Goal: Task Accomplishment & Management: Use online tool/utility

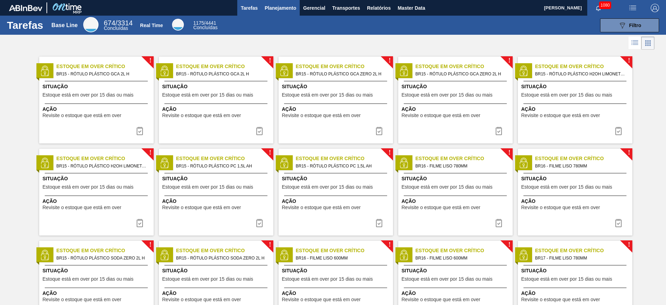
click at [268, 10] on span "Planejamento" at bounding box center [281, 8] width 32 height 8
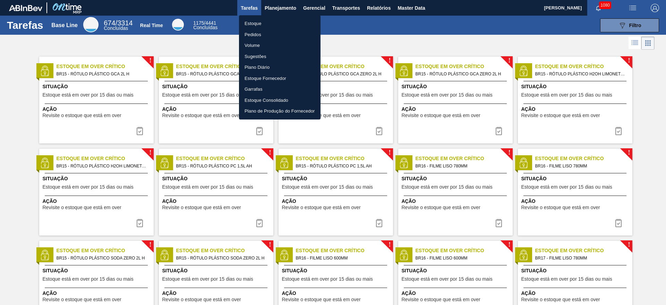
click at [252, 24] on li "Estoque" at bounding box center [280, 23] width 82 height 11
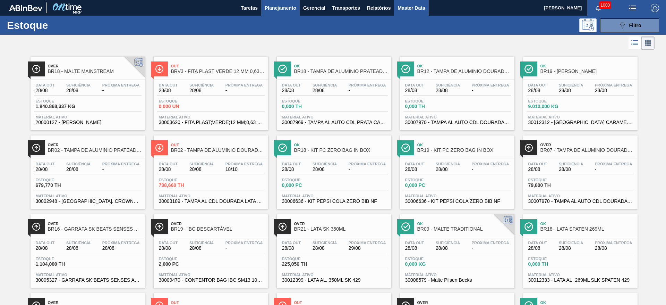
click at [403, 6] on span "Master Data" at bounding box center [411, 8] width 27 height 8
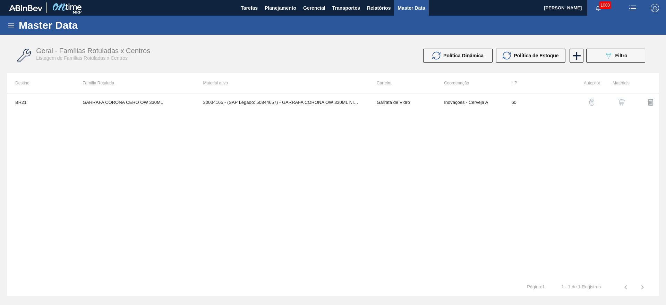
click at [11, 24] on icon at bounding box center [11, 25] width 6 height 4
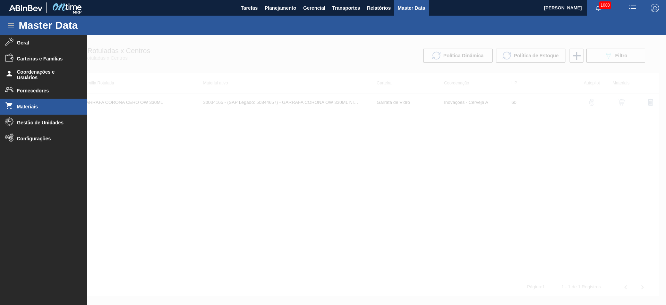
click at [18, 107] on span "Materiais" at bounding box center [45, 107] width 57 height 6
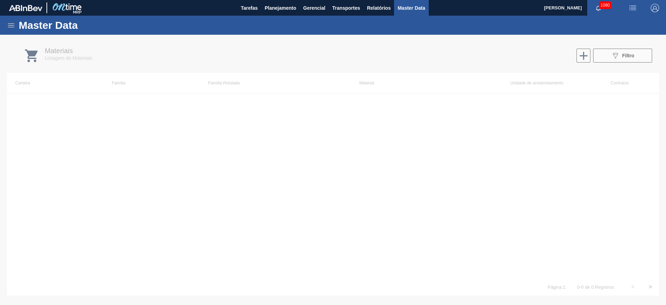
drag, startPoint x: 4, startPoint y: 25, endPoint x: 9, endPoint y: 25, distance: 4.9
click at [9, 25] on div "Master Data" at bounding box center [333, 25] width 666 height 19
click at [11, 24] on icon at bounding box center [11, 25] width 8 height 8
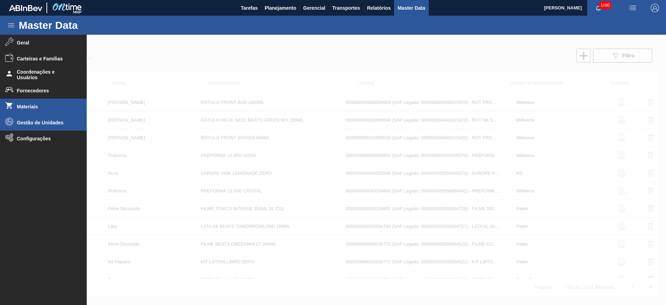
click at [28, 123] on span "Gestão de Unidades" at bounding box center [45, 123] width 57 height 6
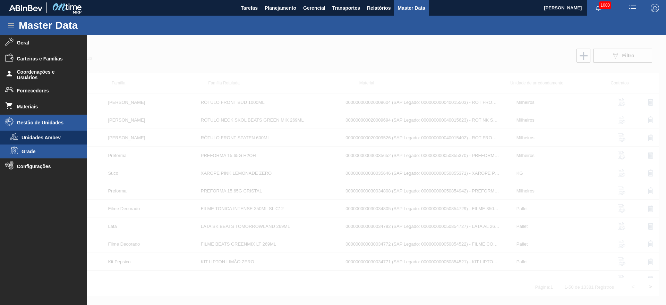
click at [27, 152] on span "Grade" at bounding box center [48, 151] width 53 height 6
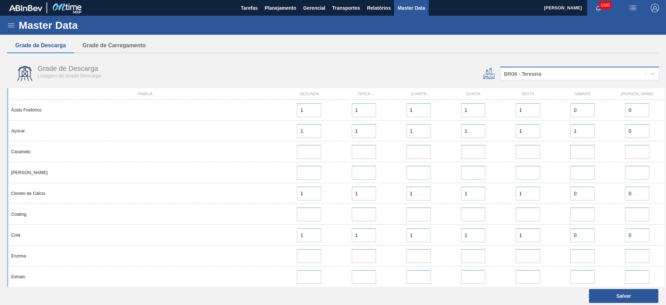
click at [403, 74] on div "BR08 - Teresina" at bounding box center [522, 74] width 37 height 6
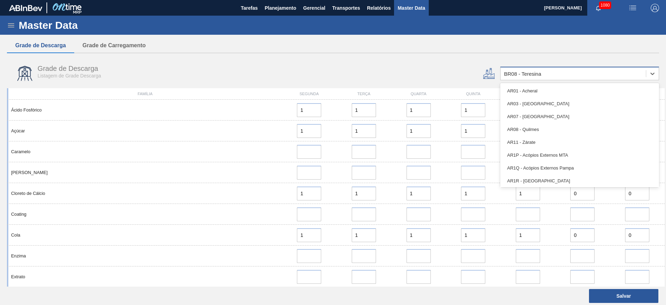
type input "2"
type input "12"
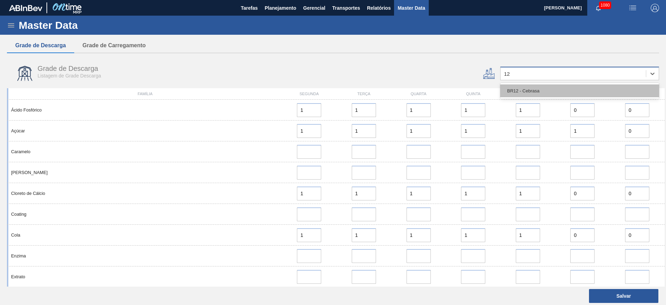
click at [403, 85] on div "BR12 - Cebrasa" at bounding box center [579, 90] width 159 height 13
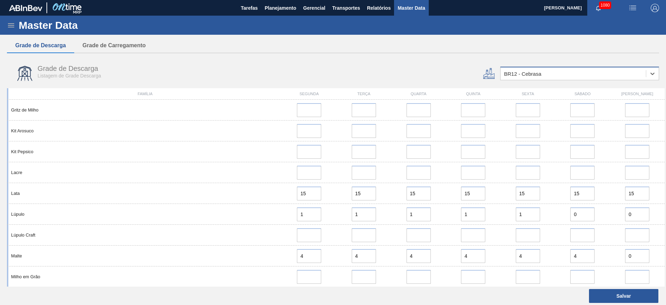
scroll to position [572, 0]
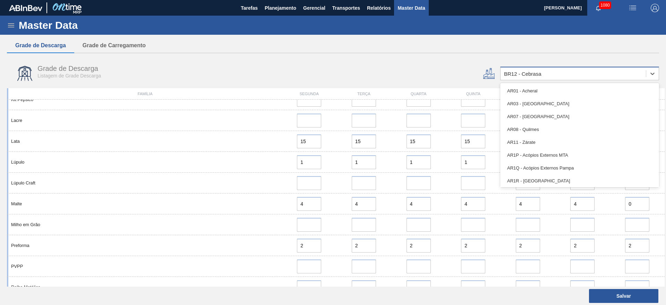
click at [403, 71] on div "BR12 - Cebrasa" at bounding box center [522, 74] width 37 height 6
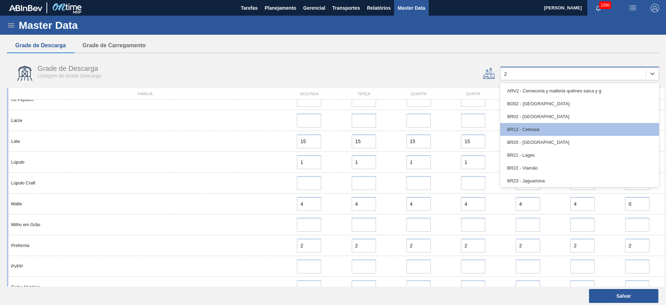
type input "26"
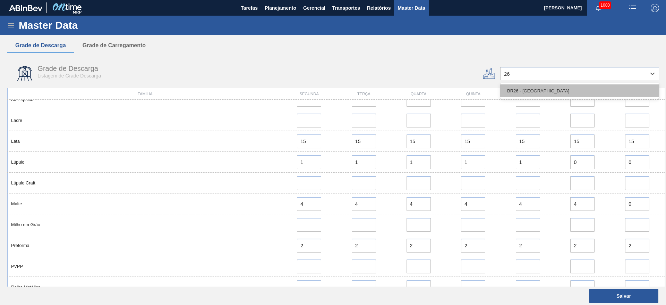
click at [403, 92] on div "BR26 - [GEOGRAPHIC_DATA]" at bounding box center [579, 90] width 159 height 13
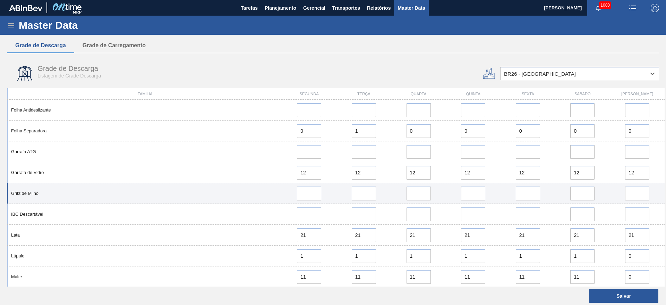
scroll to position [468, 0]
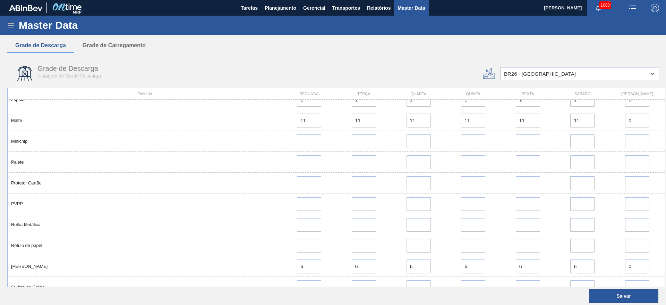
click at [403, 74] on div "BR26 - [GEOGRAPHIC_DATA]" at bounding box center [540, 74] width 72 height 6
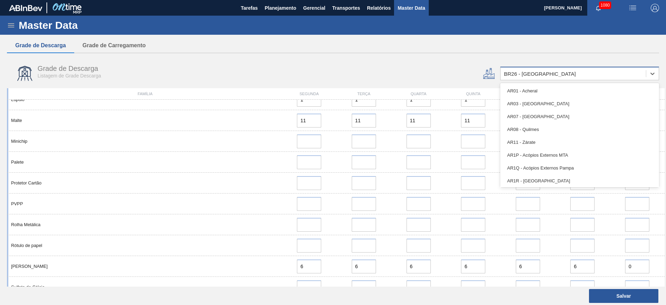
type input "24"
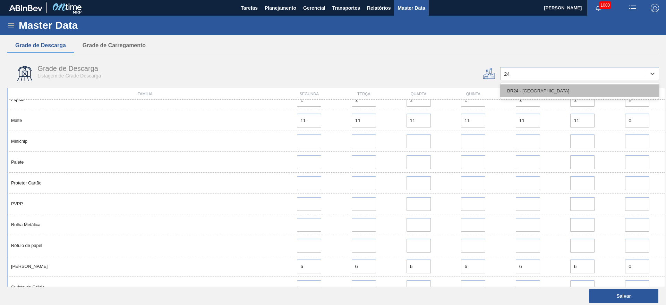
click at [403, 94] on div "BR24 - [GEOGRAPHIC_DATA]" at bounding box center [579, 90] width 159 height 13
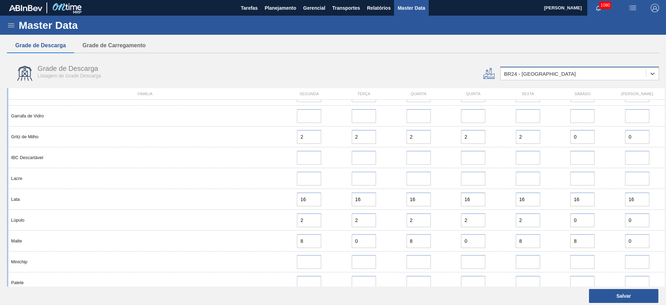
scroll to position [364, 0]
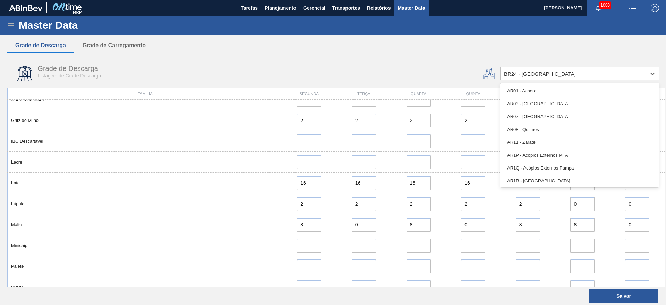
click at [403, 75] on div "BR24 - [GEOGRAPHIC_DATA]" at bounding box center [540, 74] width 72 height 6
type input "09"
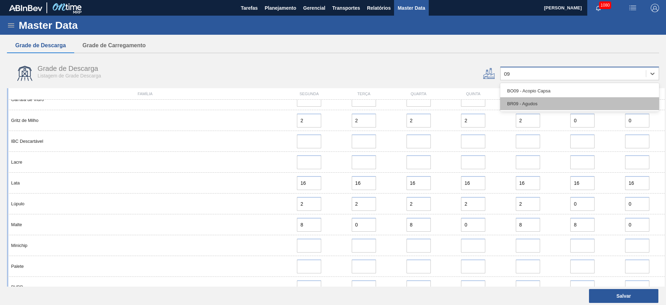
click at [403, 98] on div "BR09 - Agudos" at bounding box center [579, 103] width 159 height 13
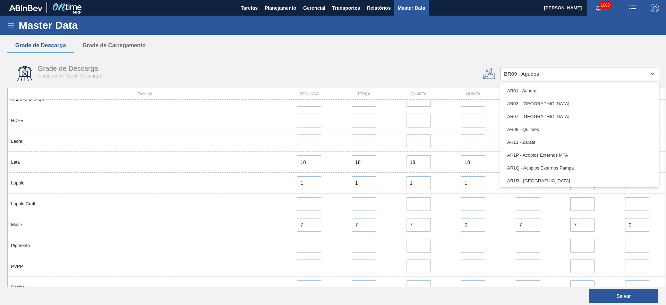
click at [403, 74] on div "BR09 - Agudos" at bounding box center [521, 74] width 35 height 6
type input "03"
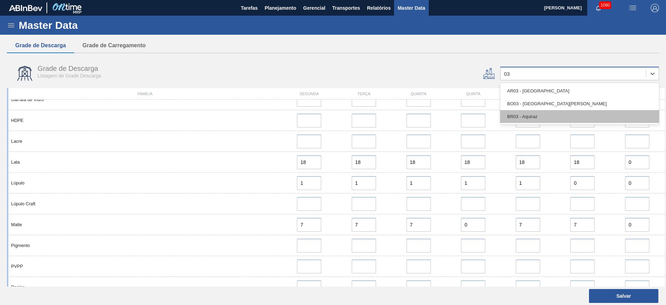
click at [403, 112] on div "BR03 - Aquiraz" at bounding box center [579, 116] width 159 height 13
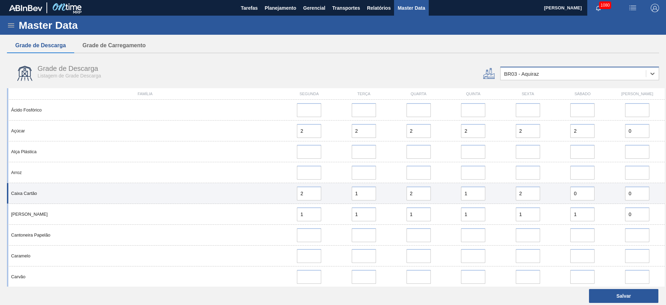
scroll to position [52, 0]
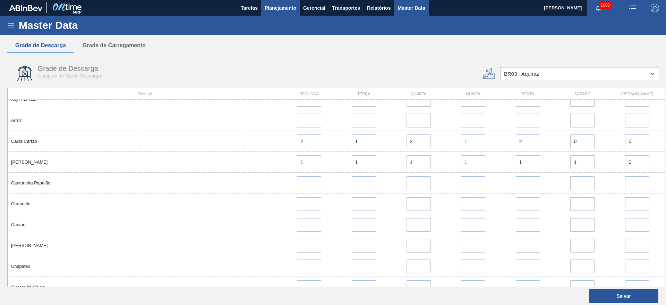
click at [274, 8] on span "Planejamento" at bounding box center [281, 8] width 32 height 8
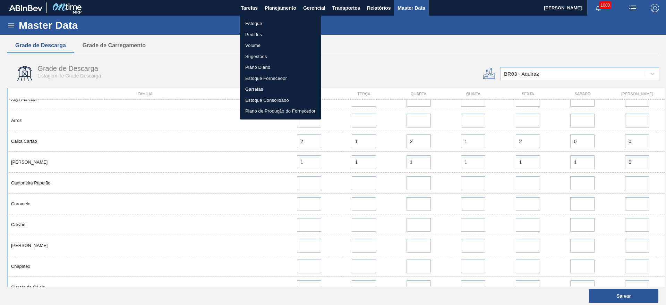
click at [253, 22] on li "Estoque" at bounding box center [281, 23] width 82 height 11
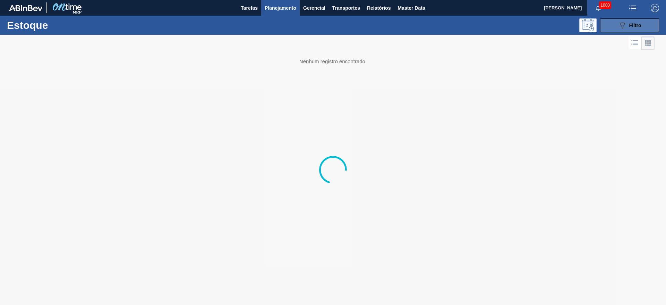
click at [403, 24] on span "Filtro" at bounding box center [635, 26] width 12 height 6
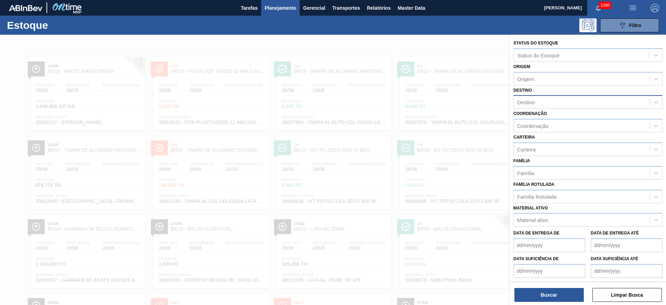
click at [403, 100] on div "Destino" at bounding box center [582, 102] width 136 height 10
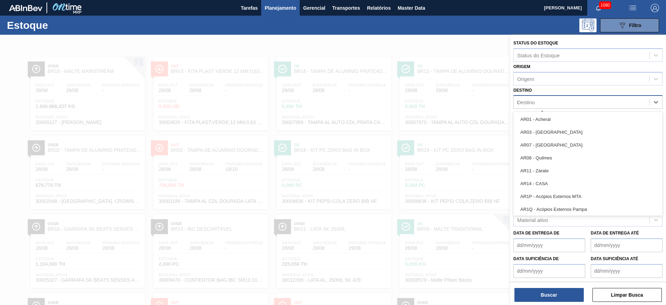
type input "03"
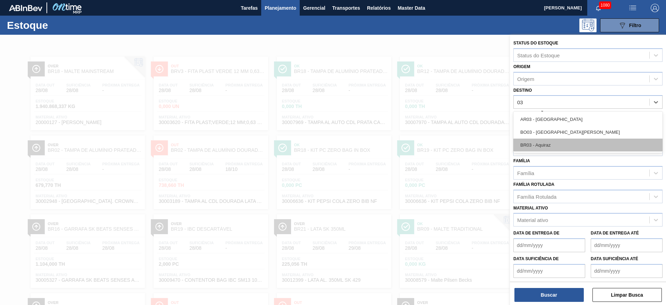
click at [403, 146] on div "BR03 - Aquiraz" at bounding box center [587, 144] width 149 height 13
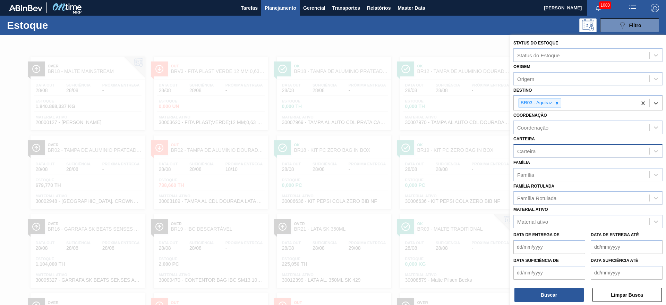
click at [403, 149] on div "Carteira" at bounding box center [526, 151] width 18 height 6
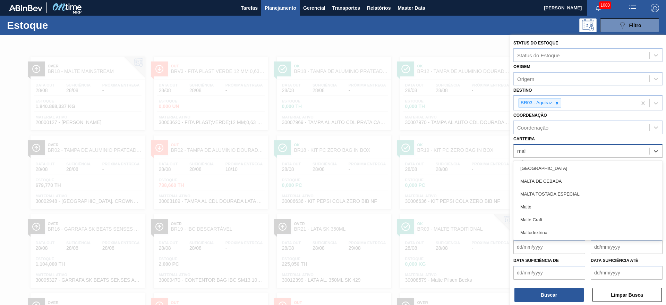
type input "malte"
click at [403, 161] on div "Malte Malte Craft" at bounding box center [587, 174] width 149 height 28
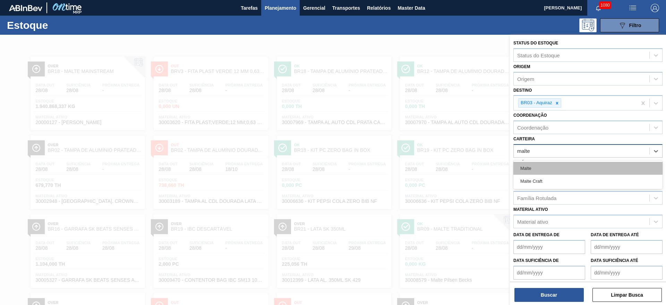
click at [403, 169] on div "Malte" at bounding box center [587, 168] width 149 height 13
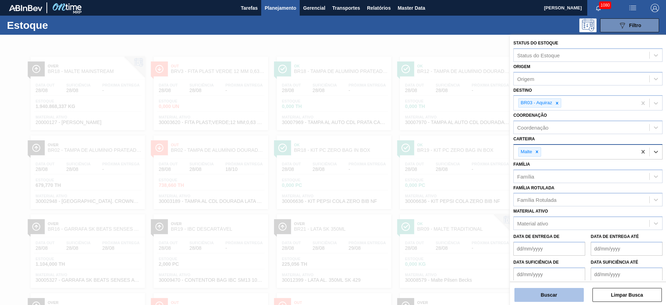
click at [403, 184] on button "Buscar" at bounding box center [548, 295] width 69 height 14
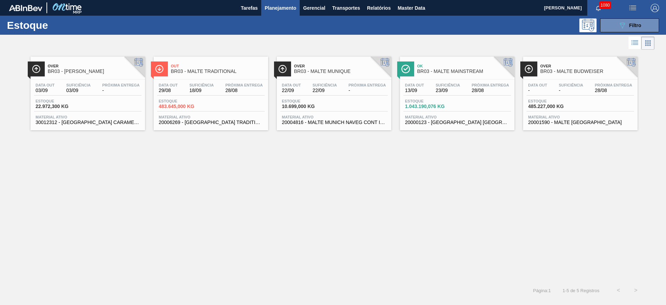
click at [403, 89] on span "23/09" at bounding box center [448, 90] width 24 height 5
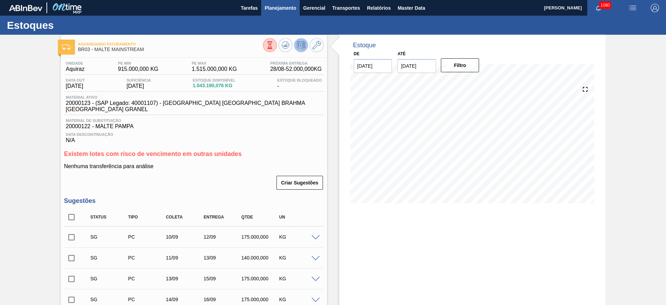
click at [277, 10] on span "Planejamento" at bounding box center [281, 8] width 32 height 8
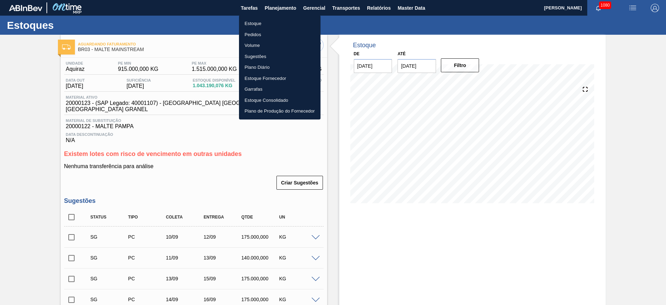
click at [246, 25] on li "Estoque" at bounding box center [280, 23] width 82 height 11
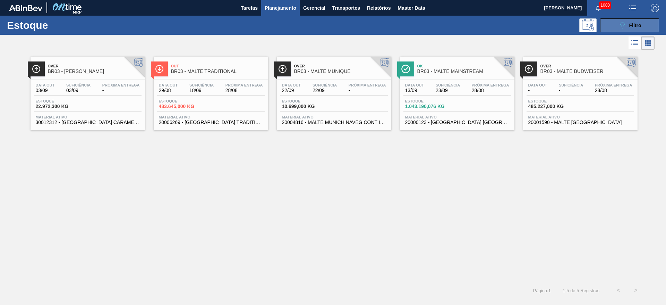
click at [403, 25] on icon "089F7B8B-B2A5-4AFE-B5C0-19BA573D28AC" at bounding box center [622, 25] width 8 height 8
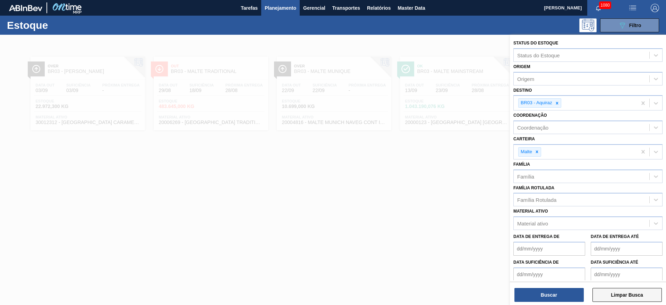
click at [403, 184] on button "Limpar Busca" at bounding box center [626, 295] width 69 height 14
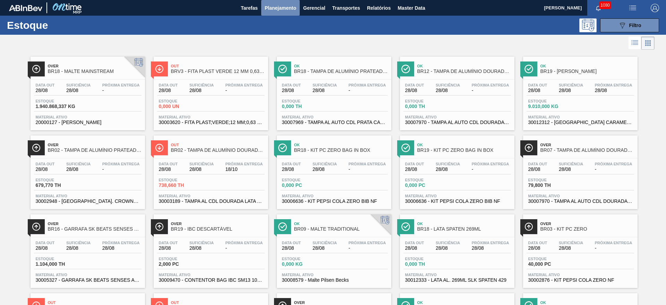
click at [283, 7] on span "Planejamento" at bounding box center [281, 8] width 32 height 8
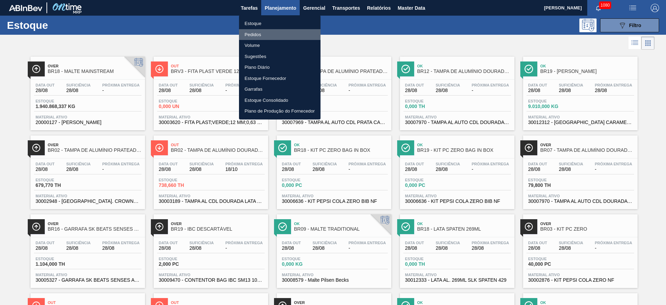
click at [253, 33] on li "Pedidos" at bounding box center [280, 34] width 82 height 11
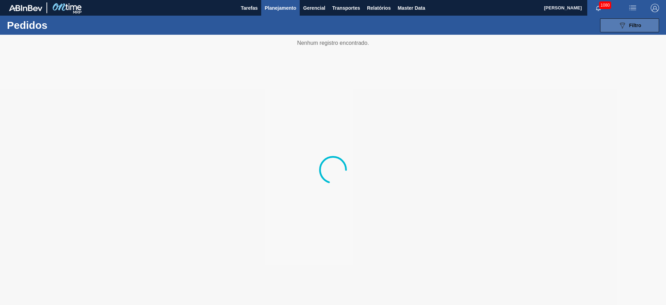
click at [403, 27] on icon "089F7B8B-B2A5-4AFE-B5C0-19BA573D28AC" at bounding box center [622, 25] width 8 height 8
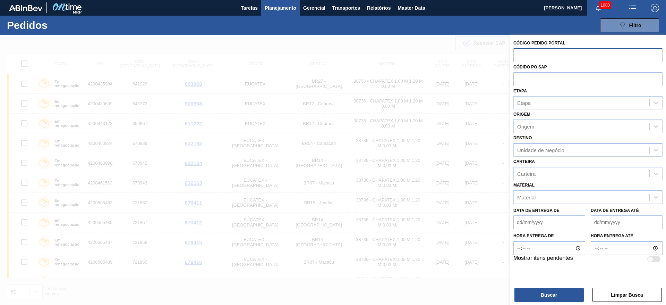
click at [403, 54] on input "text" at bounding box center [587, 54] width 149 height 13
paste input "2008324"
type input "2008324"
click at [403, 184] on button "Buscar" at bounding box center [548, 295] width 69 height 14
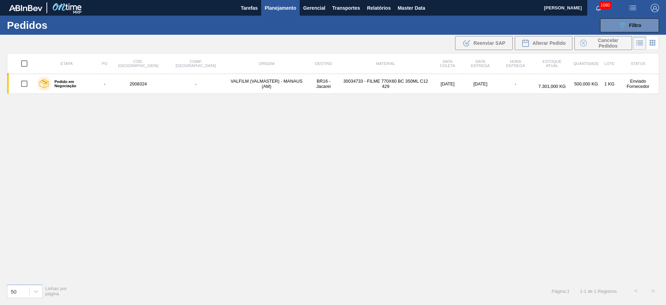
click at [403, 45] on icon at bounding box center [652, 43] width 8 height 8
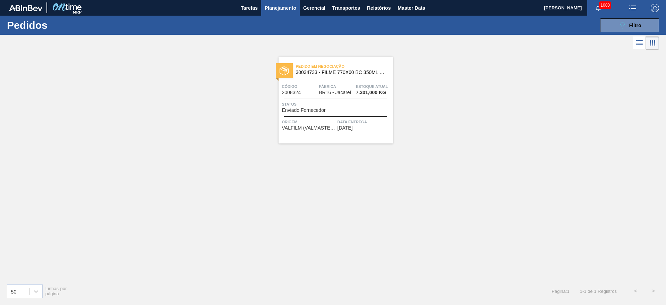
click at [339, 111] on div "Status Enviado Fornecedor" at bounding box center [336, 107] width 109 height 12
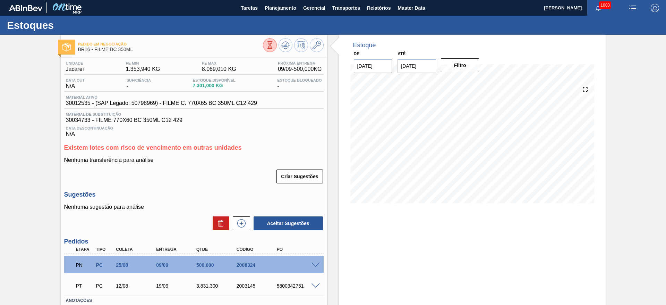
click at [317, 184] on span at bounding box center [315, 264] width 8 height 5
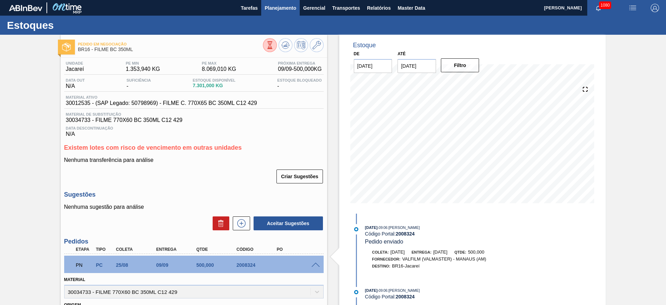
click at [284, 7] on span "Planejamento" at bounding box center [281, 8] width 32 height 8
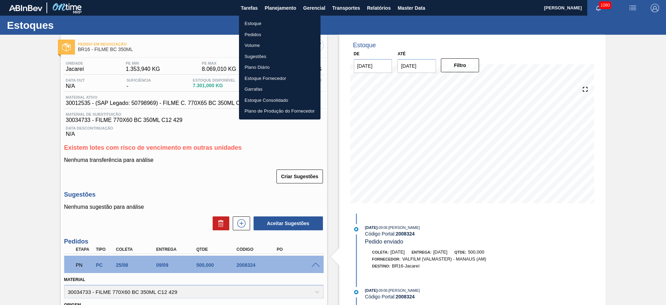
click at [256, 24] on li "Estoque" at bounding box center [280, 23] width 82 height 11
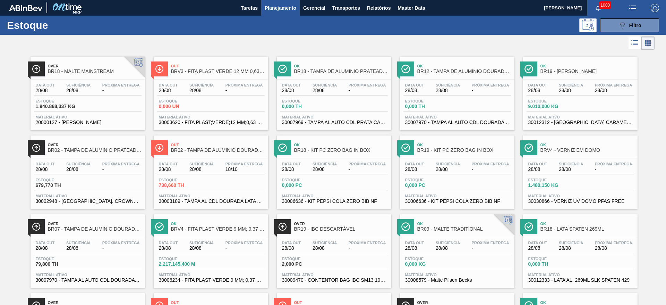
drag, startPoint x: 605, startPoint y: 23, endPoint x: 574, endPoint y: 44, distance: 37.1
click at [403, 23] on button "089F7B8B-B2A5-4AFE-B5C0-19BA573D28AC Filtro" at bounding box center [629, 25] width 59 height 14
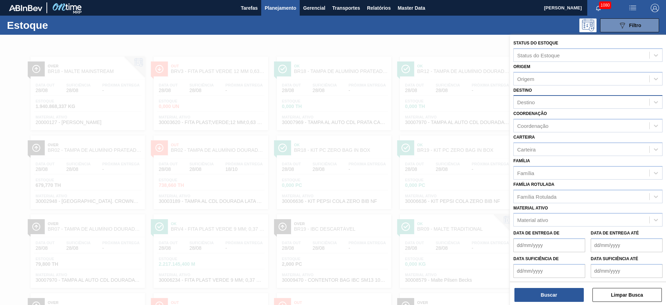
click at [403, 102] on div "Destino" at bounding box center [526, 102] width 18 height 6
type input "0"
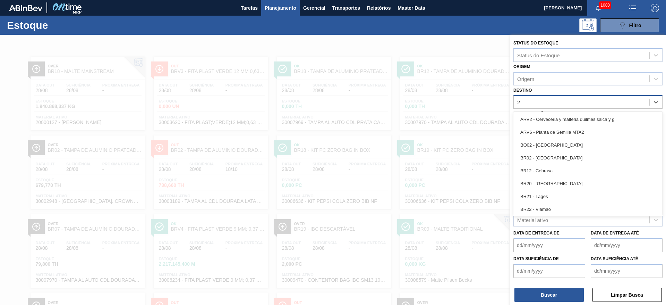
type input "28"
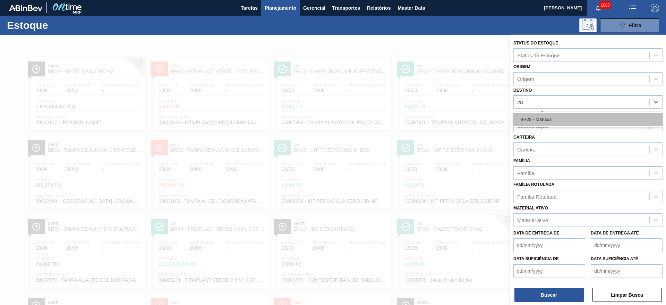
click at [403, 118] on div "BR28 - Manaus" at bounding box center [587, 119] width 149 height 13
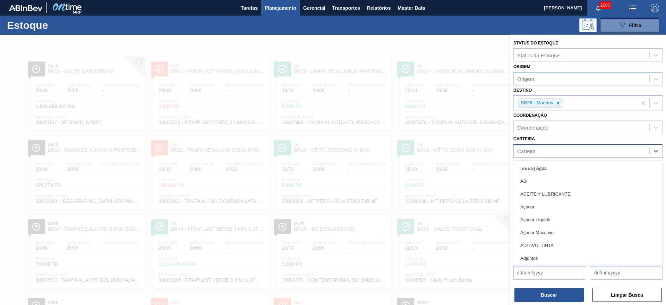
click at [403, 155] on div "Carteira" at bounding box center [582, 151] width 136 height 10
type input "malte"
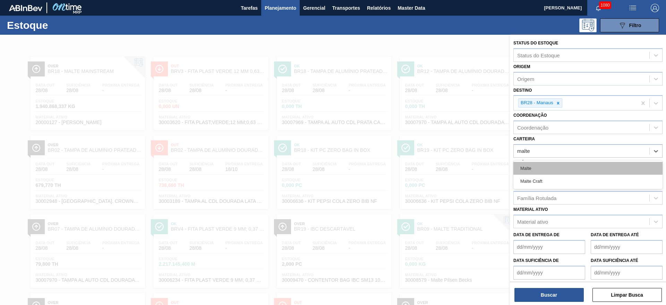
click at [403, 164] on div "Malte" at bounding box center [587, 168] width 149 height 13
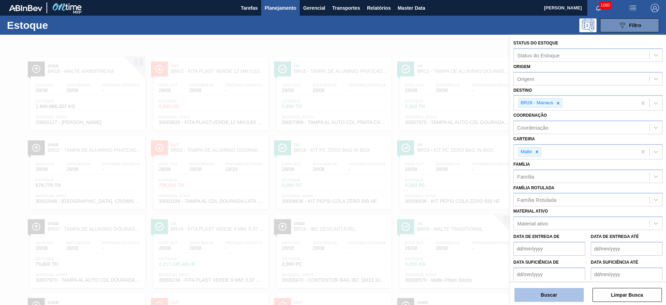
click at [403, 184] on button "Buscar" at bounding box center [548, 295] width 69 height 14
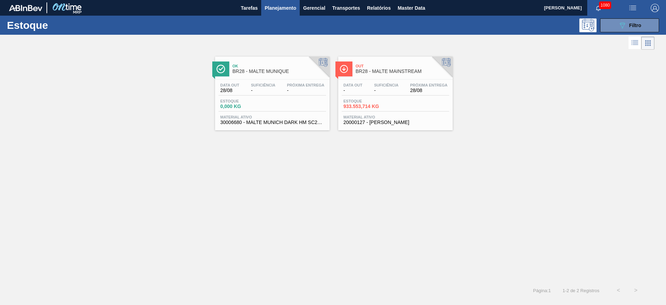
click at [376, 91] on span "-" at bounding box center [386, 90] width 24 height 5
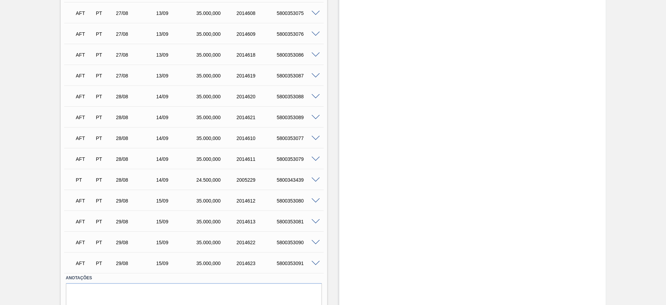
scroll to position [4522, 0]
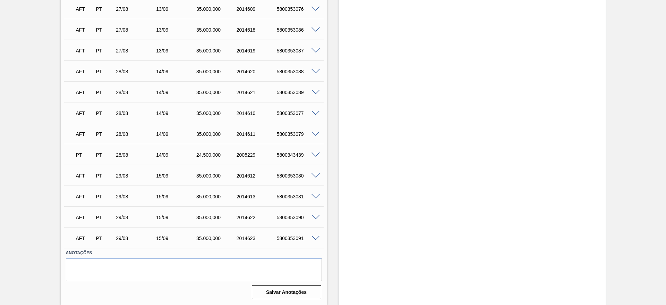
click at [293, 184] on div "5800353091" at bounding box center [297, 238] width 45 height 6
copy div "5800353091"
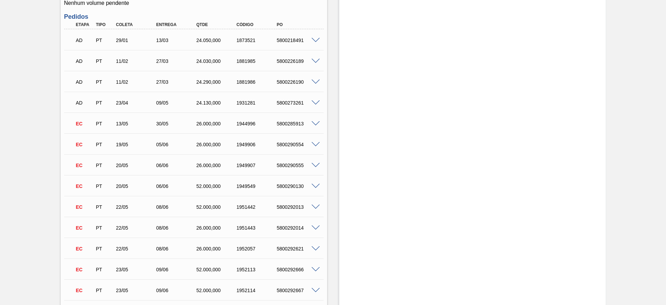
scroll to position [0, 0]
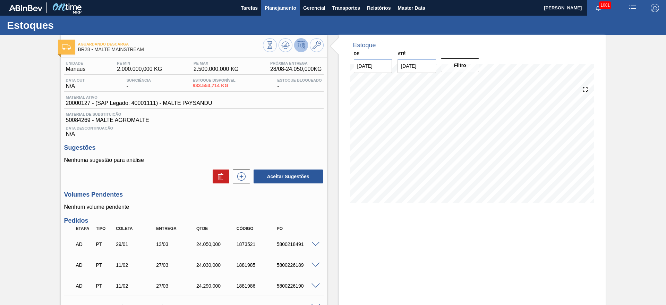
click at [282, 5] on span "Planejamento" at bounding box center [281, 8] width 32 height 8
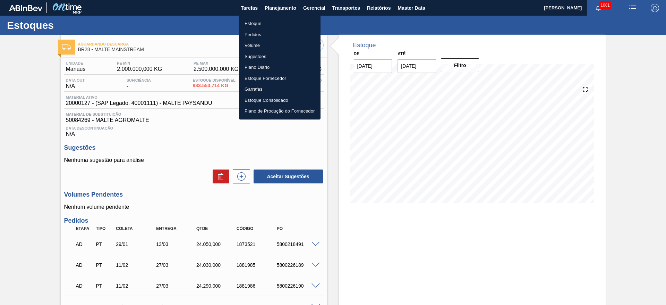
click at [257, 19] on li "Estoque" at bounding box center [280, 23] width 82 height 11
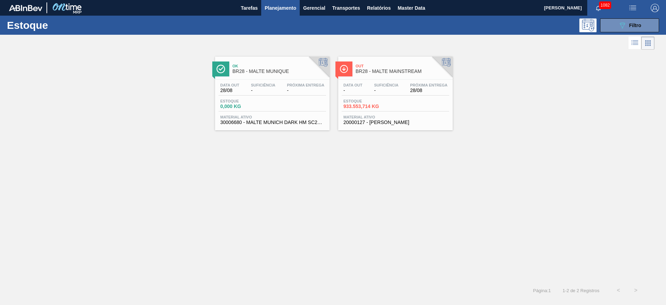
click at [656, 8] on img "button" at bounding box center [655, 8] width 8 height 8
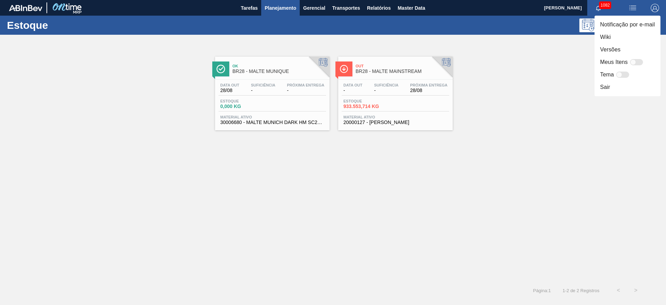
drag, startPoint x: 478, startPoint y: 111, endPoint x: 570, endPoint y: 62, distance: 104.1
click at [488, 107] on div at bounding box center [333, 152] width 666 height 305
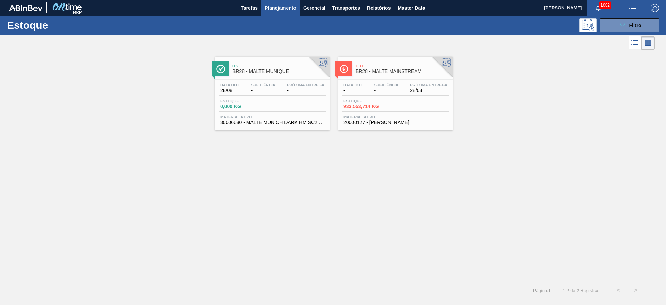
click at [632, 7] on img "button" at bounding box center [633, 8] width 8 height 8
click at [613, 37] on li "Upload de Volumes" at bounding box center [628, 37] width 63 height 12
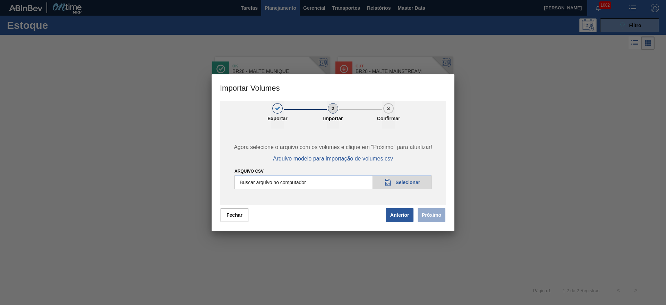
click at [404, 184] on input "Arquivo csv" at bounding box center [332, 182] width 197 height 14
type input "C:\fakepath\Pedidos em massa para 01.09.csv"
click at [442, 212] on button "Próximo" at bounding box center [432, 215] width 28 height 14
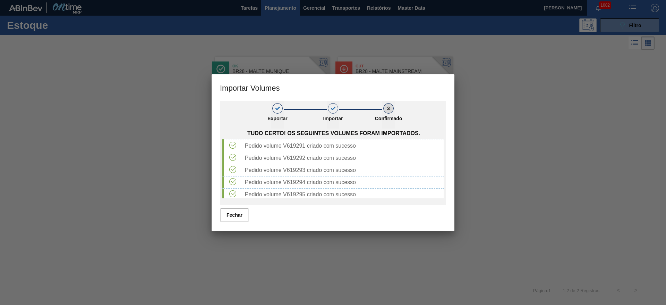
scroll to position [1155, 0]
click at [231, 215] on button "Fechar" at bounding box center [235, 215] width 28 height 14
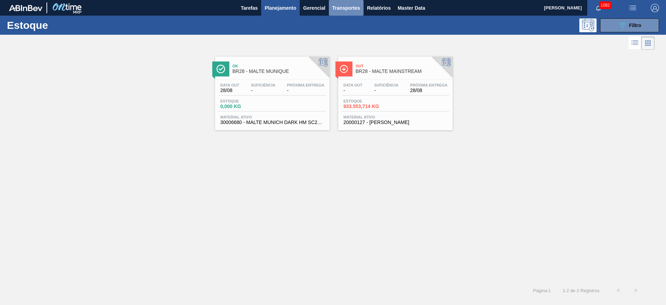
click at [345, 11] on span "Transportes" at bounding box center [346, 8] width 28 height 8
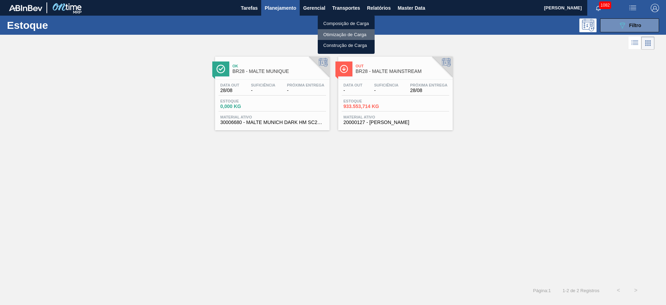
click at [333, 34] on li "Otimização de Carga" at bounding box center [346, 34] width 57 height 11
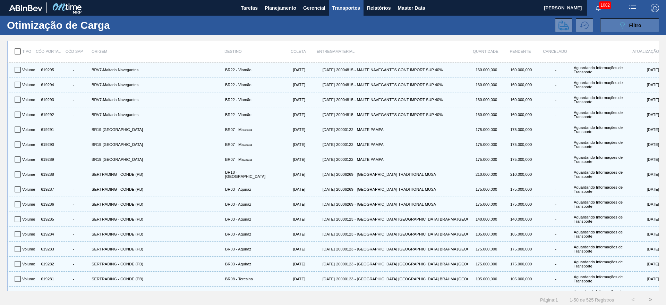
click at [631, 28] on div "089F7B8B-B2A5-4AFE-B5C0-19BA573D28AC Filtro" at bounding box center [629, 25] width 23 height 8
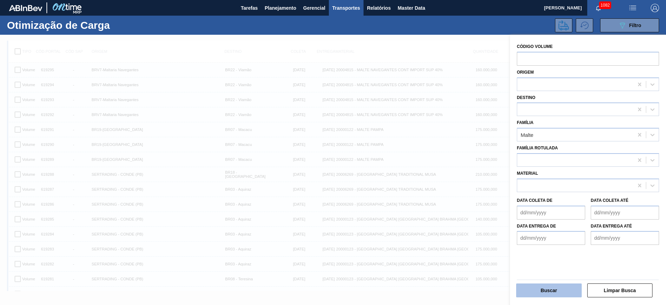
click at [554, 288] on button "Buscar" at bounding box center [549, 290] width 66 height 14
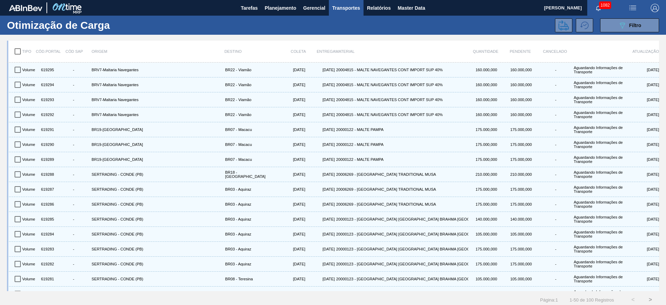
click at [216, 18] on div "Otimização de Carga 089F7B8B-B2A5-4AFE-B5C0-19BA573D28AC Filtro" at bounding box center [333, 25] width 666 height 19
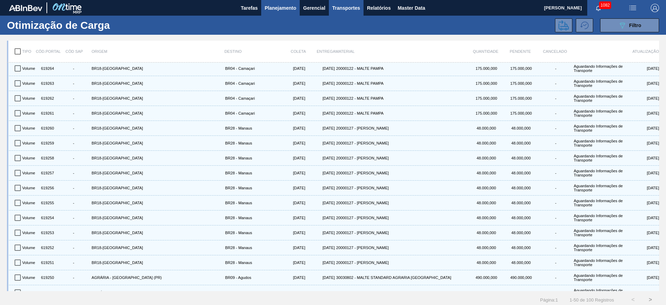
scroll to position [413, 0]
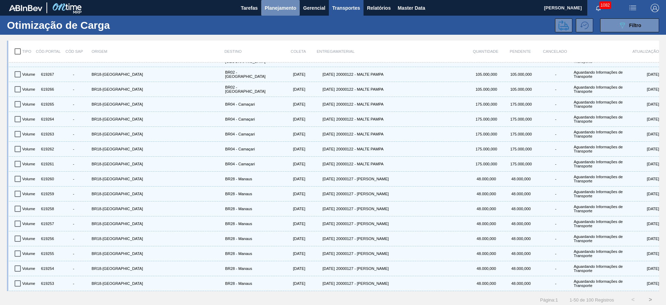
click at [274, 8] on span "Planejamento" at bounding box center [281, 8] width 32 height 8
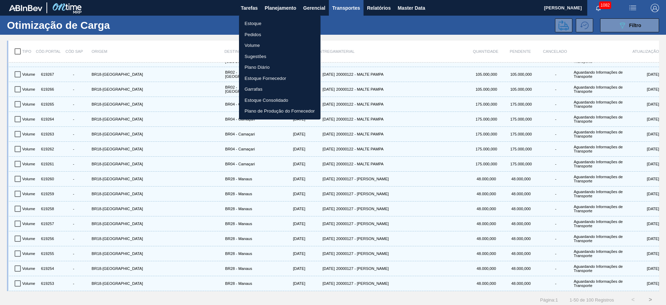
click at [258, 23] on li "Estoque" at bounding box center [280, 23] width 82 height 11
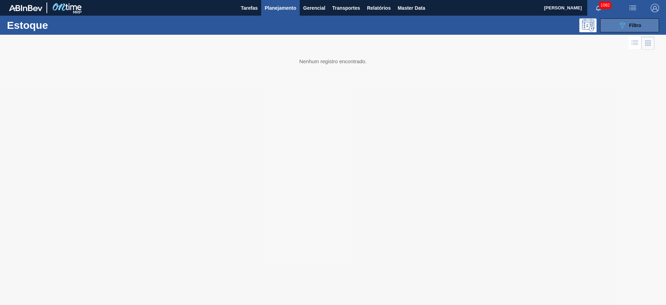
click at [617, 29] on button "089F7B8B-B2A5-4AFE-B5C0-19BA573D28AC Filtro" at bounding box center [629, 25] width 59 height 14
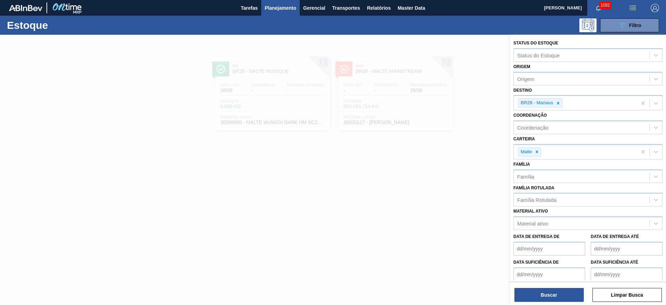
drag, startPoint x: 357, startPoint y: 215, endPoint x: 363, endPoint y: 217, distance: 6.6
click at [360, 215] on div at bounding box center [333, 187] width 666 height 305
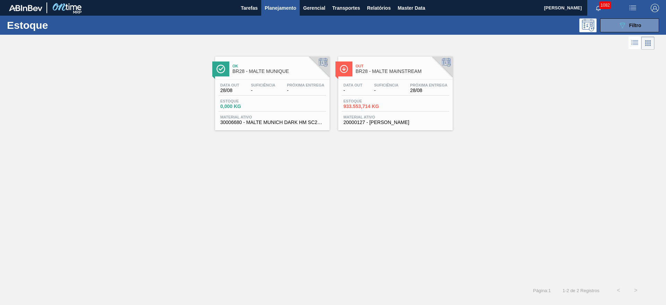
click at [398, 99] on div "Estoque 933.553,714 KG" at bounding box center [396, 105] width 108 height 12
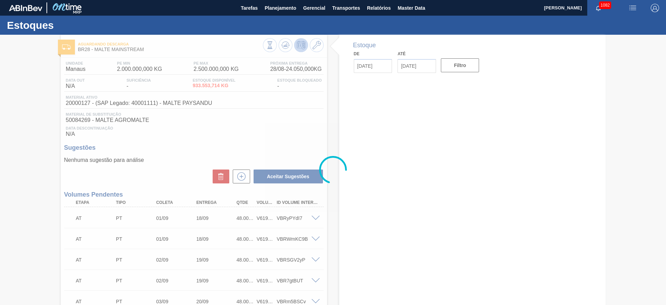
type input "[DATE]"
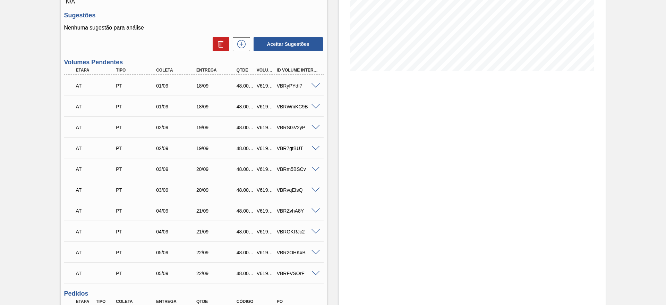
scroll to position [156, 0]
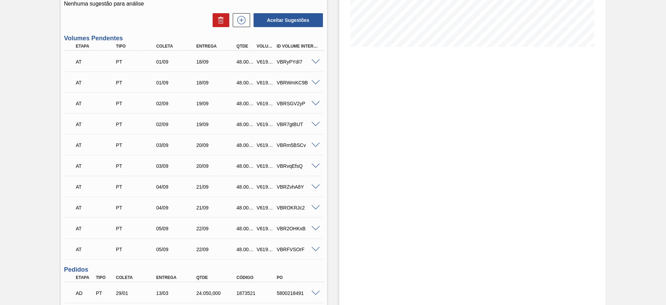
click at [315, 60] on span at bounding box center [315, 61] width 8 height 5
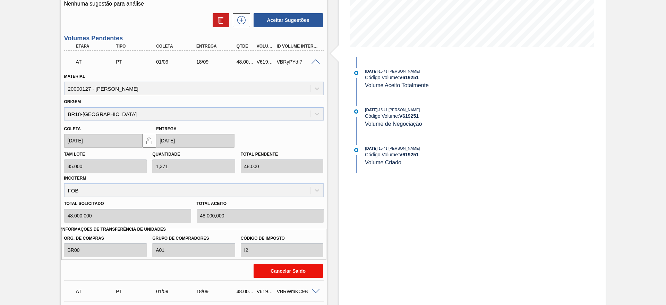
click at [272, 271] on button "Cancelar Saldo" at bounding box center [288, 271] width 69 height 14
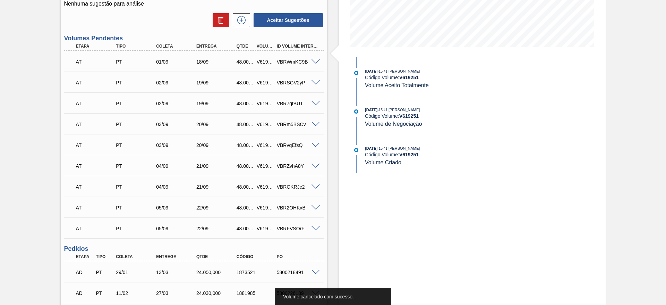
click at [316, 61] on span at bounding box center [315, 61] width 8 height 5
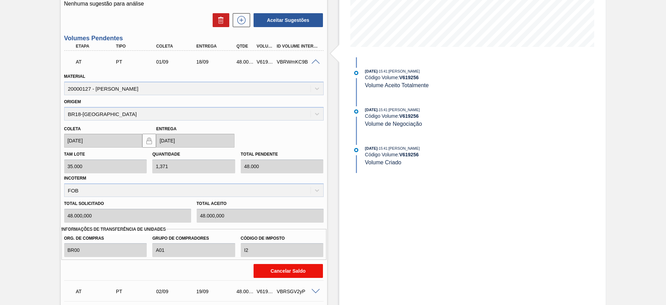
click at [272, 271] on button "Cancelar Saldo" at bounding box center [288, 271] width 69 height 14
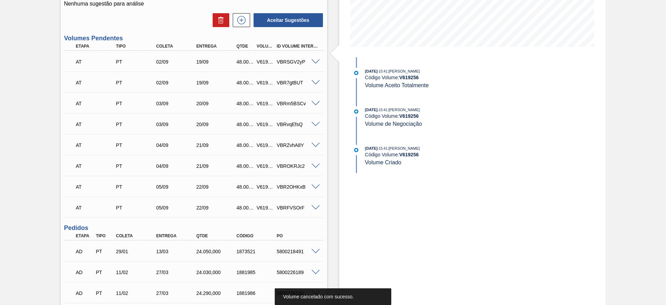
click at [315, 60] on span at bounding box center [315, 61] width 8 height 5
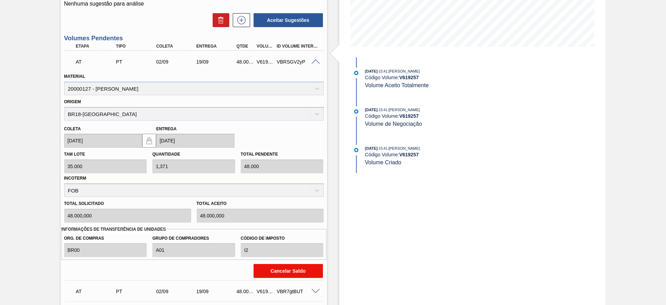
click at [280, 274] on button "Cancelar Saldo" at bounding box center [288, 271] width 69 height 14
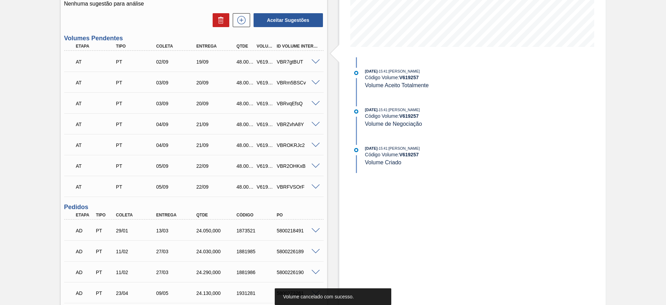
click at [315, 59] on span at bounding box center [315, 61] width 8 height 5
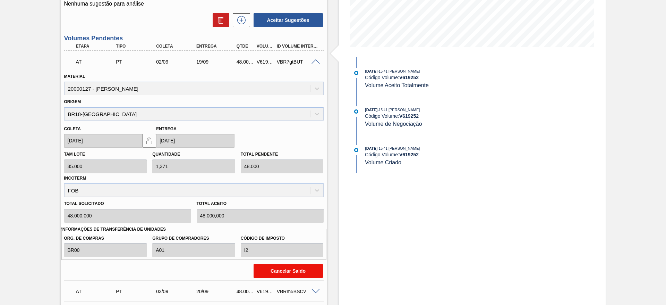
click at [285, 269] on button "Cancelar Saldo" at bounding box center [288, 271] width 69 height 14
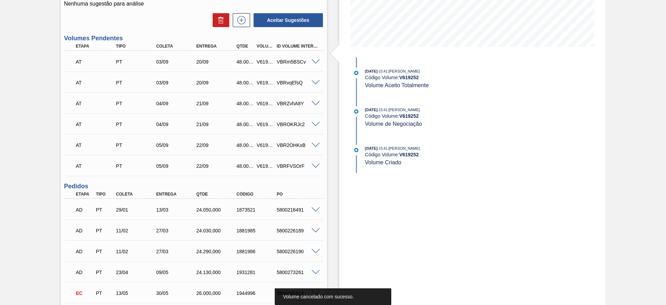
click at [315, 61] on span at bounding box center [315, 61] width 8 height 5
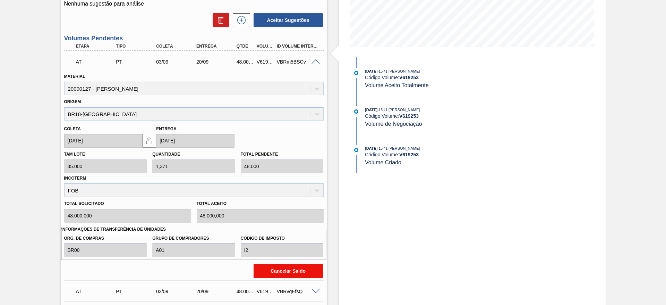
click at [284, 264] on button "Cancelar Saldo" at bounding box center [288, 271] width 69 height 14
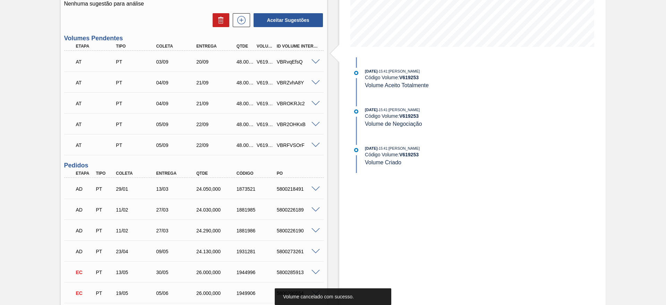
click at [314, 61] on span at bounding box center [315, 61] width 8 height 5
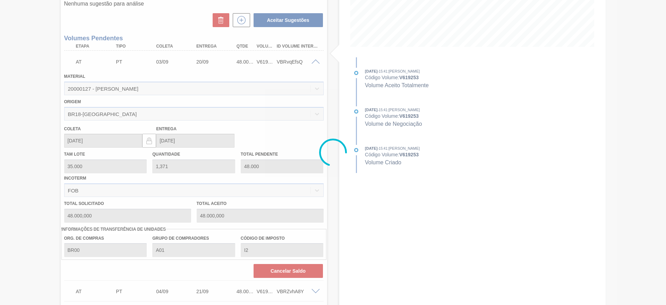
click at [281, 271] on div at bounding box center [333, 152] width 666 height 305
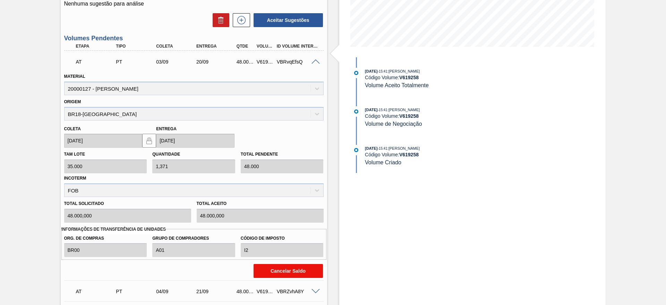
click at [281, 270] on button "Cancelar Saldo" at bounding box center [288, 271] width 69 height 14
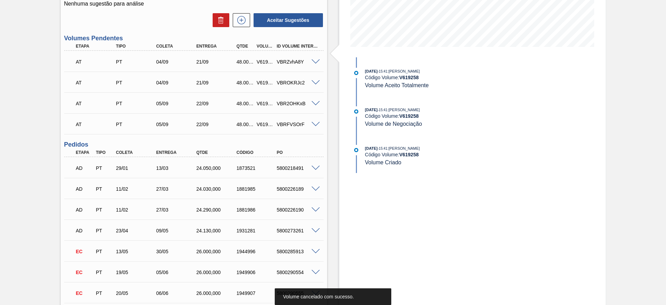
scroll to position [52, 0]
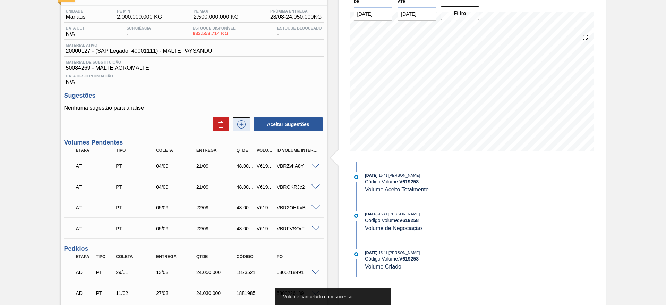
click at [239, 126] on icon at bounding box center [241, 124] width 11 height 8
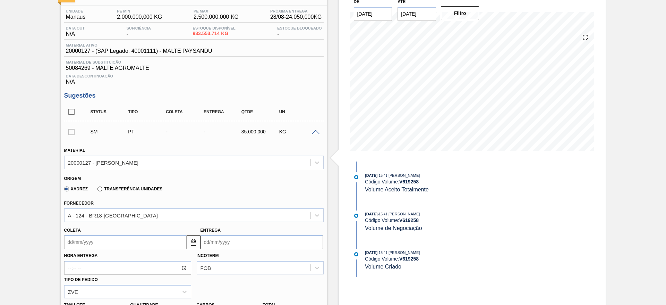
click at [316, 133] on span at bounding box center [315, 132] width 8 height 5
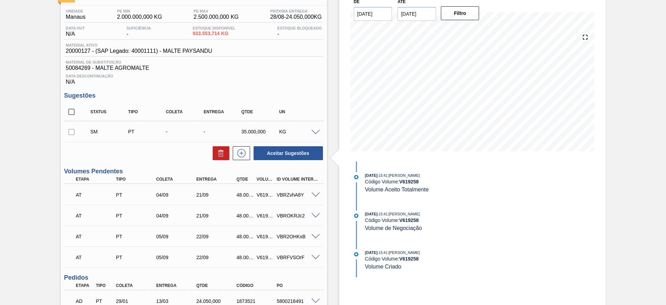
scroll to position [104, 0]
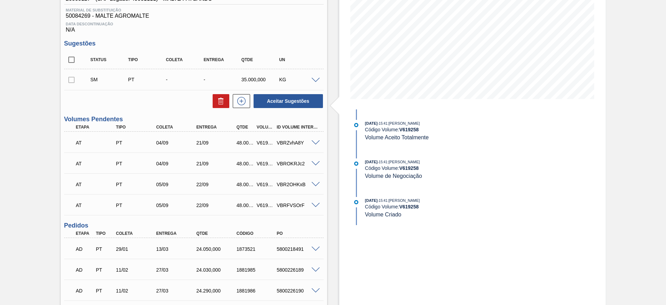
click at [315, 144] on span at bounding box center [315, 142] width 8 height 5
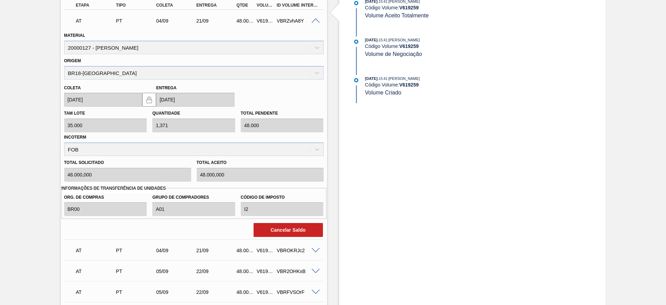
scroll to position [260, 0]
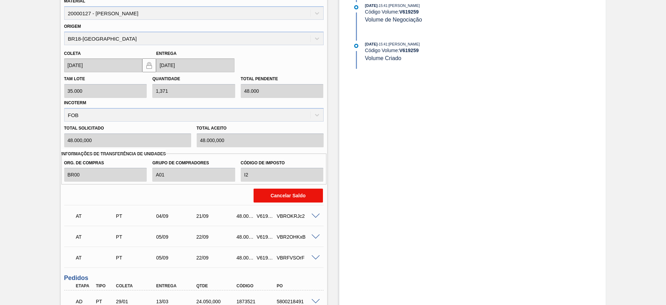
click at [296, 194] on button "Cancelar Saldo" at bounding box center [288, 195] width 69 height 14
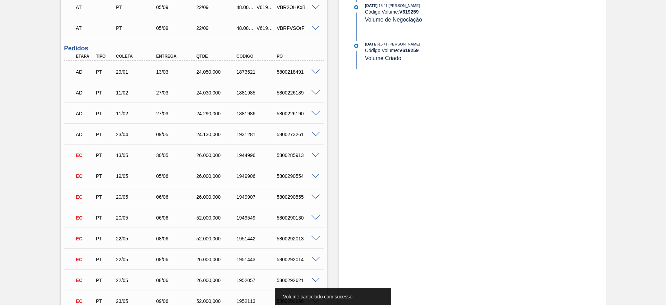
scroll to position [31, 0]
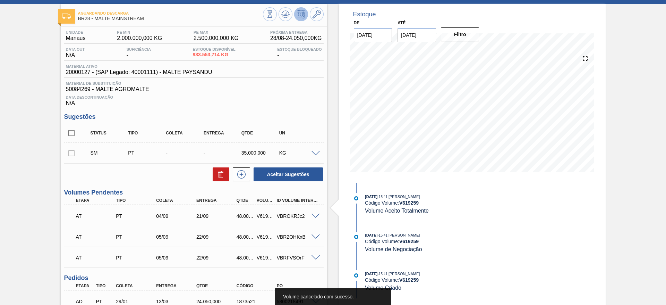
click at [314, 216] on span at bounding box center [315, 215] width 8 height 5
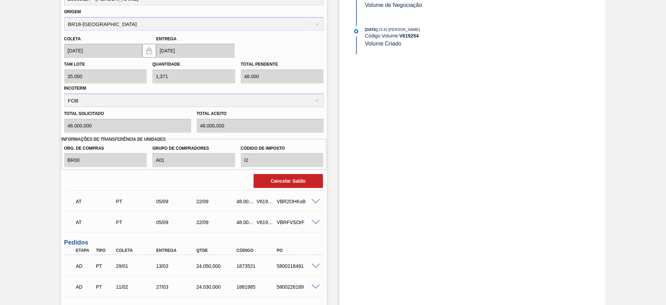
scroll to position [291, 0]
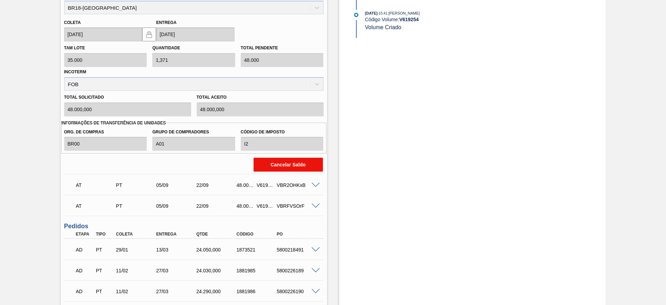
click at [270, 167] on button "Cancelar Saldo" at bounding box center [288, 164] width 69 height 14
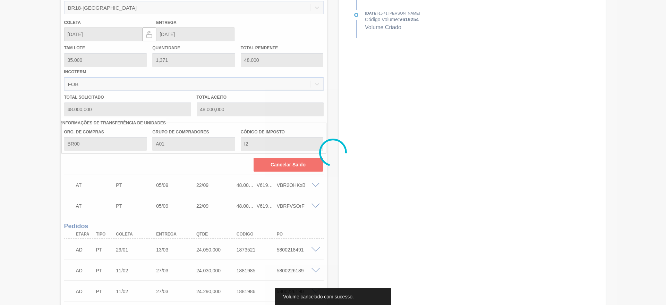
scroll to position [62, 0]
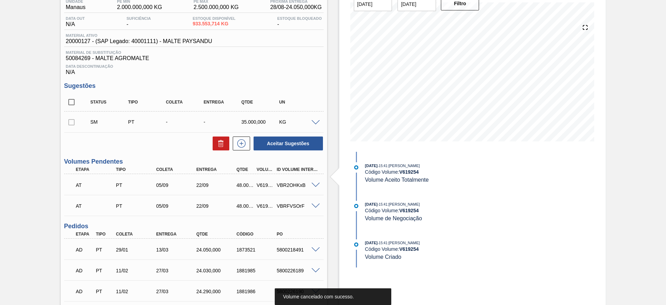
click at [315, 186] on span at bounding box center [315, 184] width 8 height 5
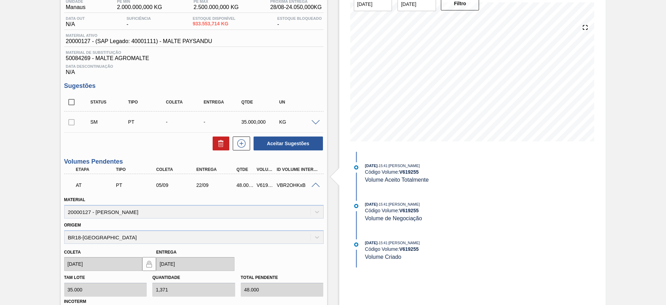
scroll to position [270, 0]
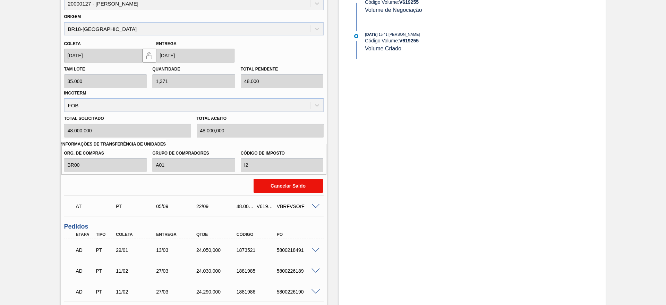
click at [275, 181] on button "Cancelar Saldo" at bounding box center [288, 186] width 69 height 14
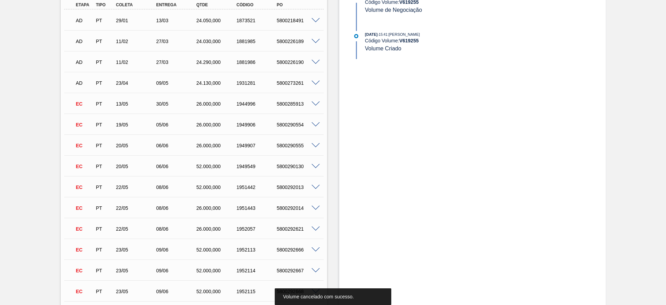
scroll to position [41, 0]
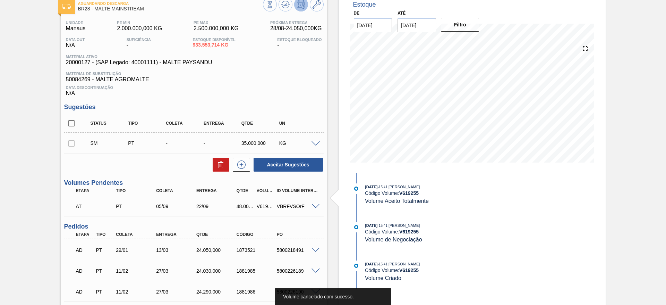
click at [315, 205] on span at bounding box center [315, 206] width 8 height 5
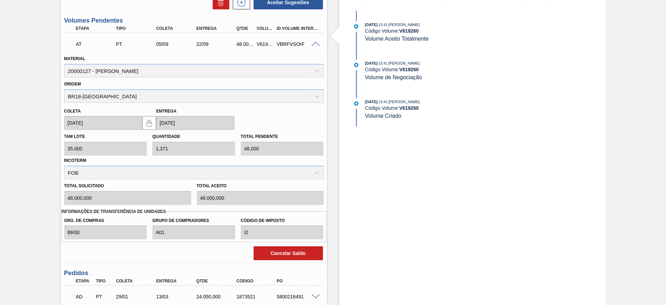
scroll to position [249, 0]
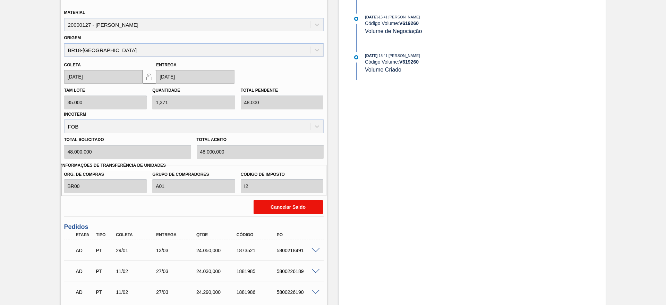
click at [270, 210] on button "Cancelar Saldo" at bounding box center [288, 207] width 69 height 14
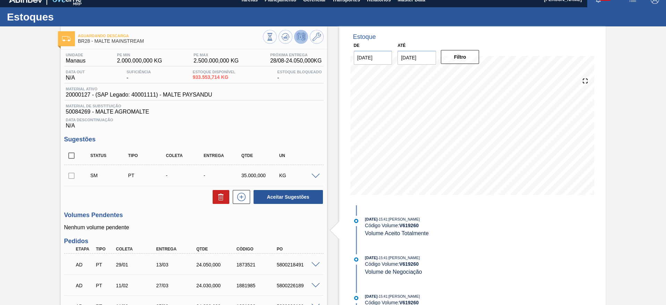
scroll to position [0, 0]
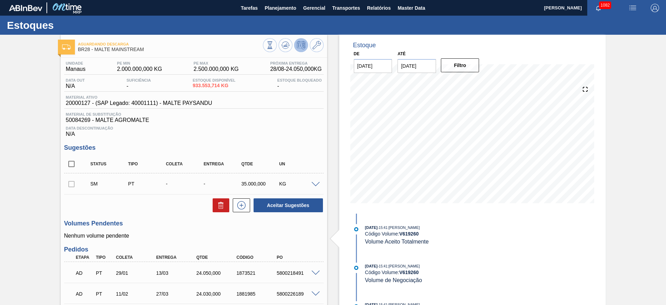
click at [636, 7] on span "button" at bounding box center [632, 8] width 17 height 8
click at [618, 36] on li "Upload de Volumes" at bounding box center [628, 37] width 63 height 12
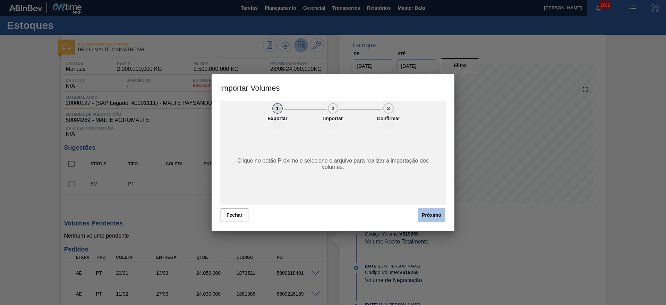
click at [429, 216] on button "Próximo" at bounding box center [432, 215] width 28 height 14
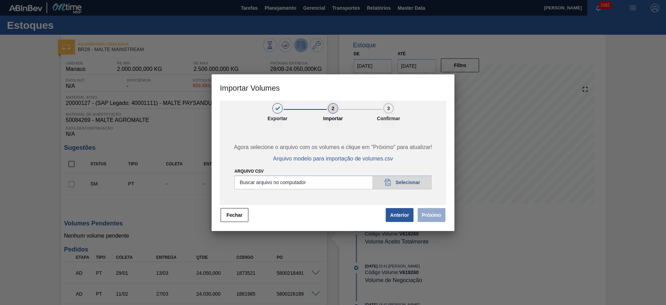
click at [396, 174] on div "Arquivo csv Buscar arquivo no computador 20DAD902-3625-4257-8FDA-0C0CB19E2A3D S…" at bounding box center [332, 178] width 197 height 22
click at [396, 182] on input "Arquivo csv" at bounding box center [332, 182] width 197 height 14
type input "C:\fakepath\Pedidos em massa para 01.09 - Copia.csv"
click at [435, 213] on button "Próximo" at bounding box center [432, 215] width 28 height 14
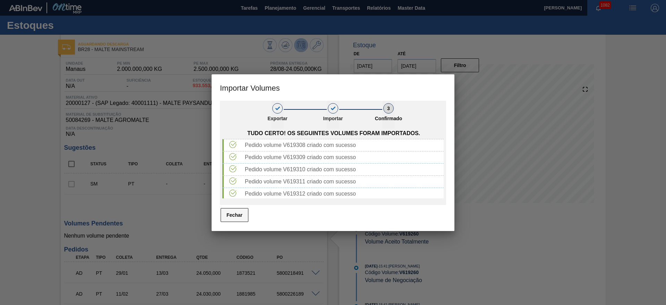
click at [233, 210] on button "Fechar" at bounding box center [235, 215] width 28 height 14
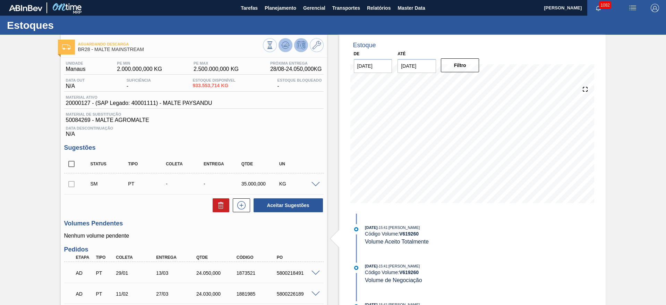
click at [285, 43] on icon at bounding box center [285, 45] width 8 height 8
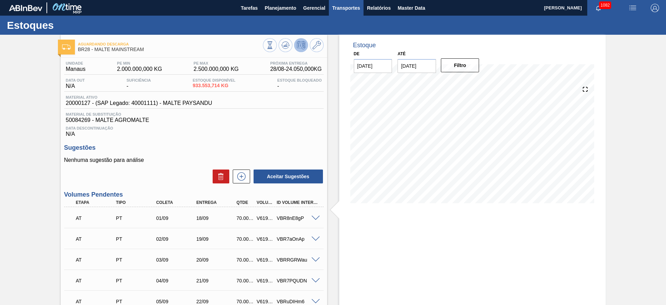
click at [340, 7] on span "Transportes" at bounding box center [346, 8] width 28 height 8
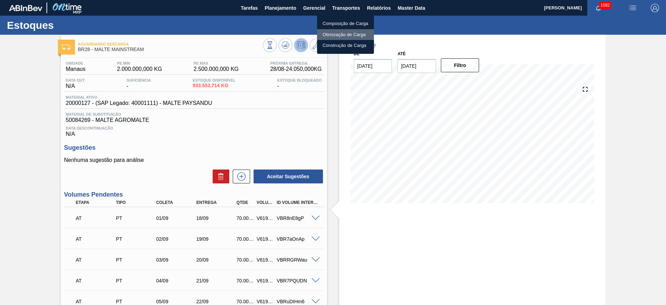
click at [335, 34] on li "Otimização de Carga" at bounding box center [345, 34] width 57 height 11
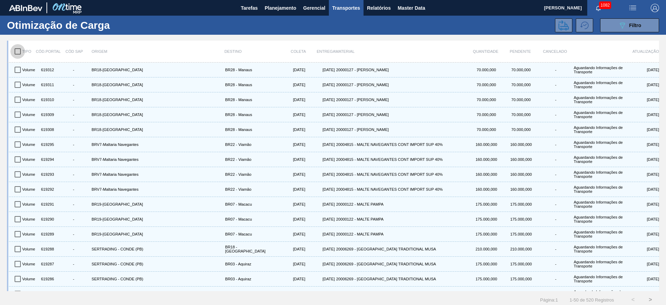
click at [16, 49] on input "checkbox" at bounding box center [17, 51] width 15 height 15
checkbox input "true"
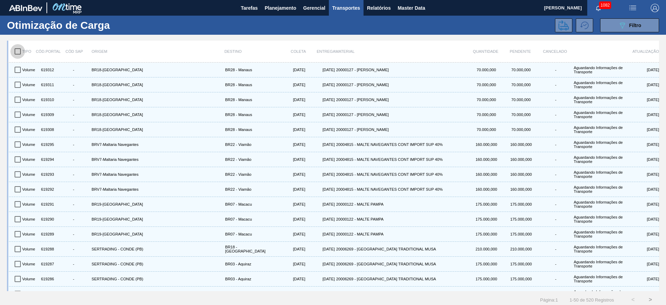
checkbox input "true"
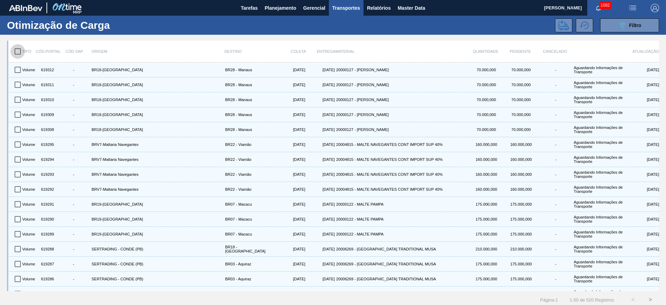
checkbox input "true"
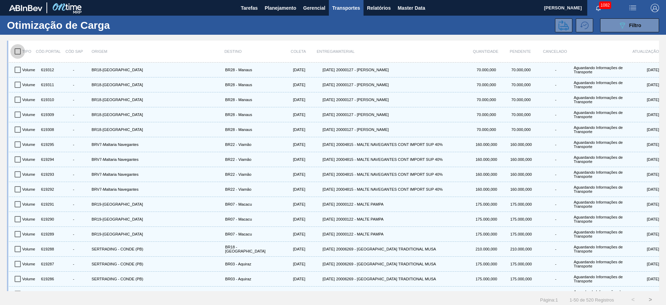
checkbox input "true"
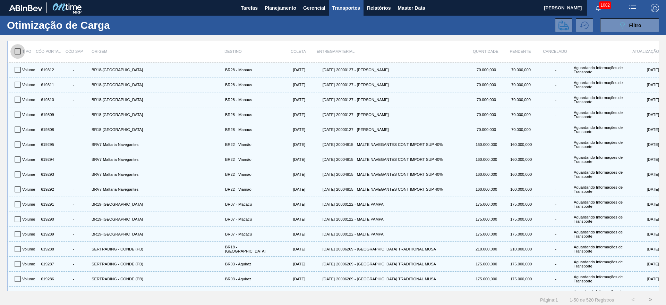
checkbox input "true"
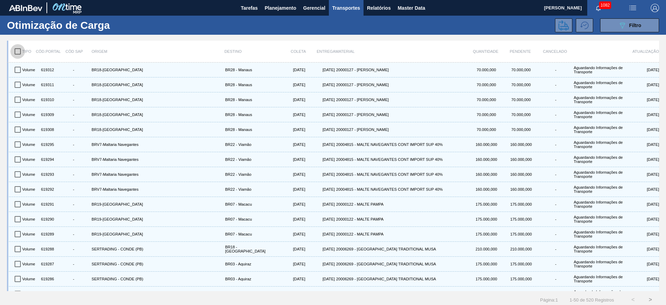
checkbox input "true"
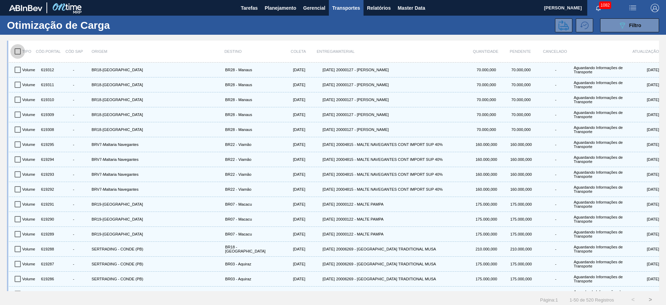
checkbox input "true"
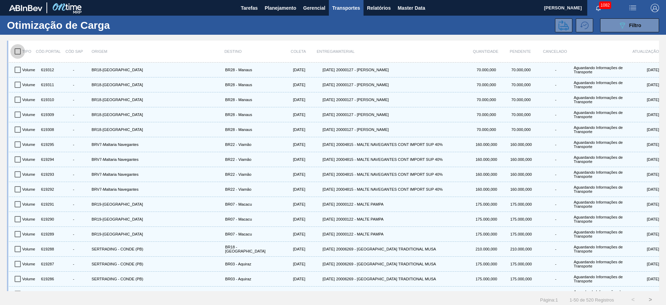
checkbox input "true"
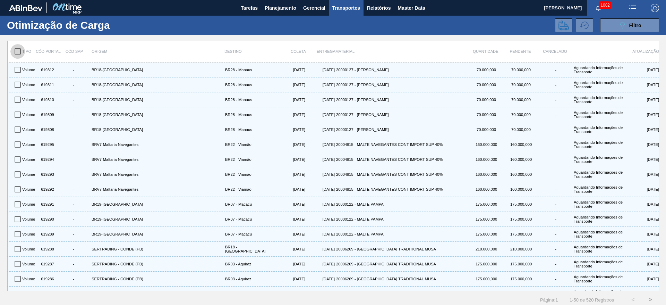
checkbox input "true"
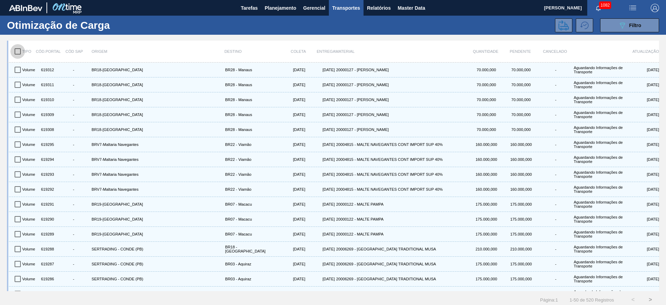
checkbox input "true"
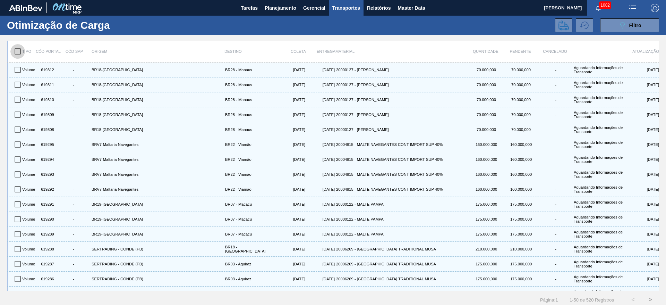
checkbox input "true"
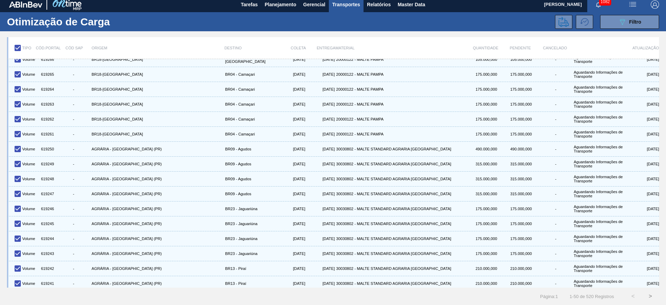
scroll to position [517, 0]
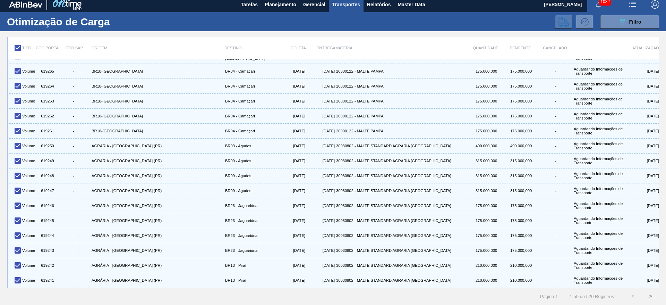
click at [562, 23] on icon at bounding box center [563, 22] width 10 height 10
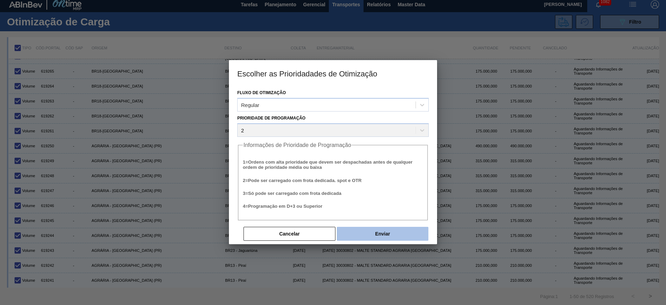
click at [373, 231] on button "Enviar" at bounding box center [383, 234] width 92 height 14
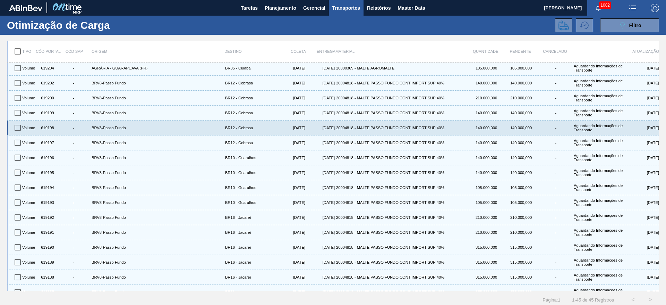
scroll to position [443, 0]
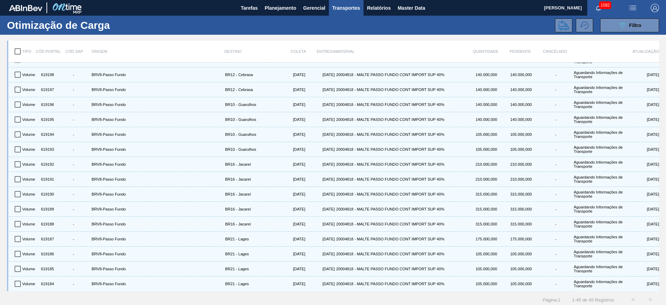
click at [17, 49] on input "checkbox" at bounding box center [17, 51] width 15 height 15
checkbox input "true"
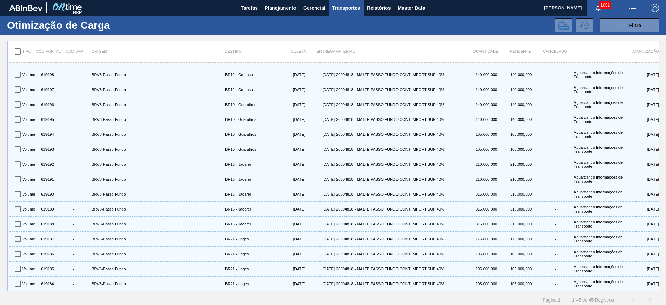
checkbox input "true"
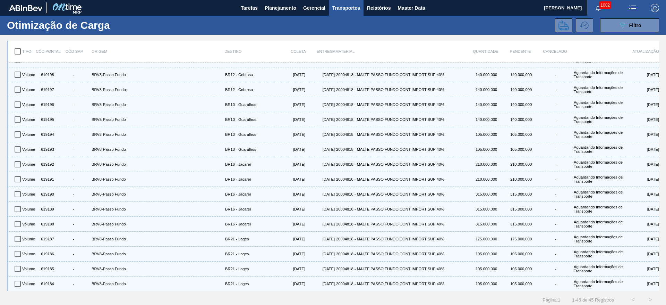
checkbox input "true"
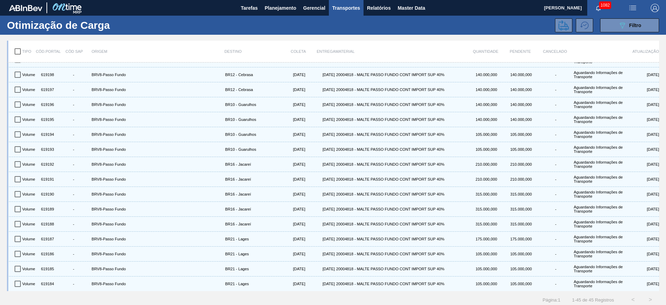
checkbox input "true"
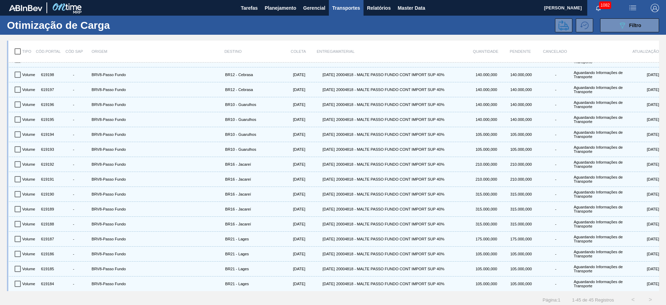
checkbox input "true"
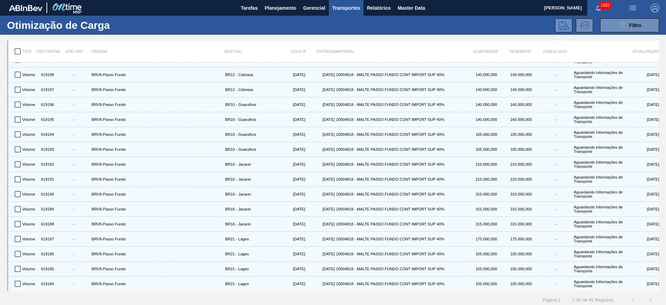
checkbox input "true"
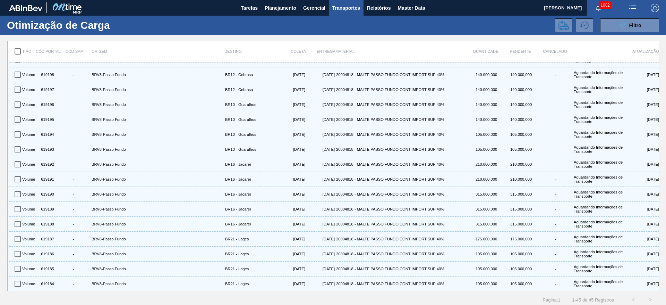
checkbox input "true"
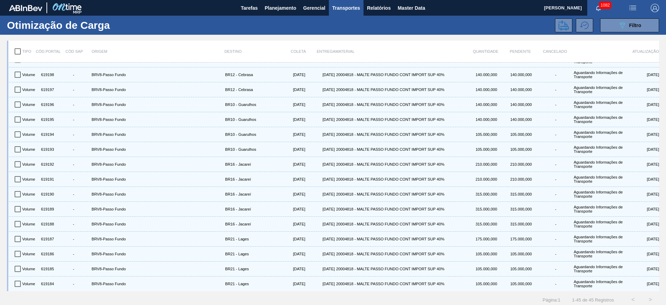
checkbox input "true"
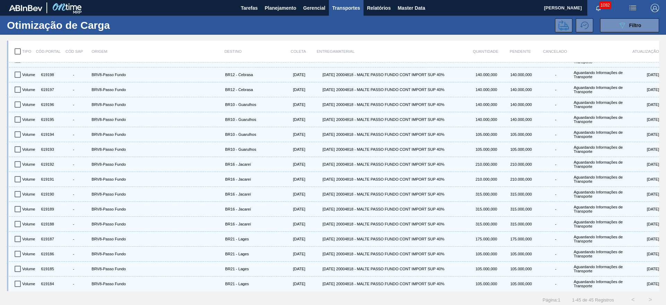
checkbox input "true"
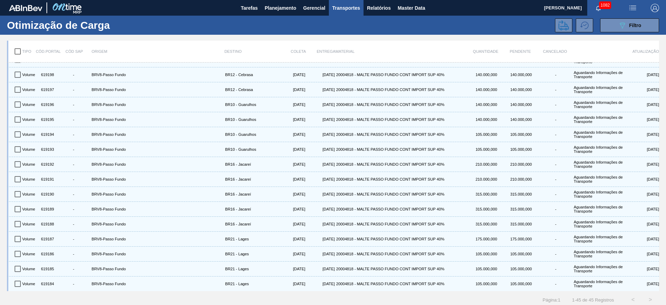
checkbox input "true"
click at [566, 24] on icon at bounding box center [563, 25] width 10 height 10
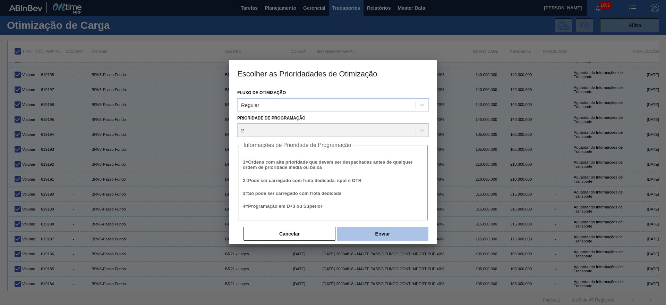
click at [366, 231] on button "Enviar" at bounding box center [383, 234] width 92 height 14
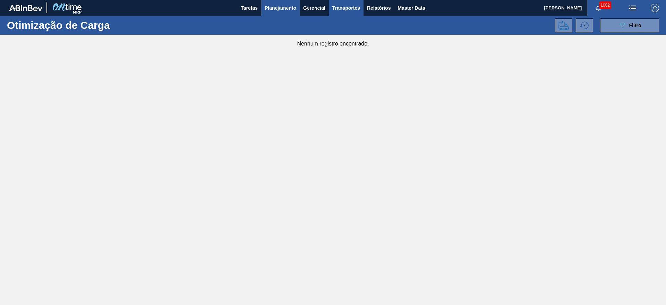
click at [278, 4] on span "Planejamento" at bounding box center [281, 8] width 32 height 8
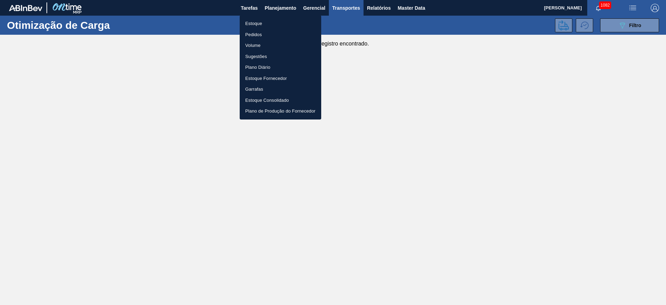
click at [257, 23] on li "Estoque" at bounding box center [281, 23] width 82 height 11
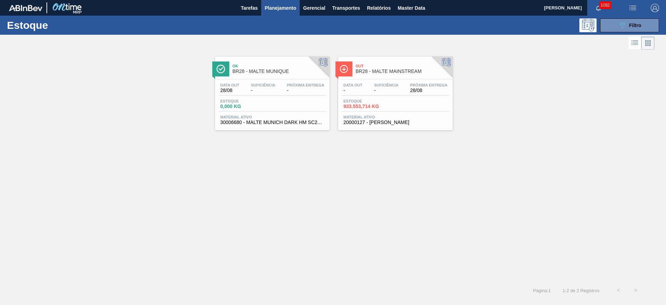
click at [319, 219] on div "Ok BR28 - MALTE MUNIQUE Data [DATE] Suficiência - Próxima Entrega - Estoque 0,0…" at bounding box center [333, 166] width 666 height 230
click at [382, 6] on span "Relatórios" at bounding box center [379, 8] width 24 height 8
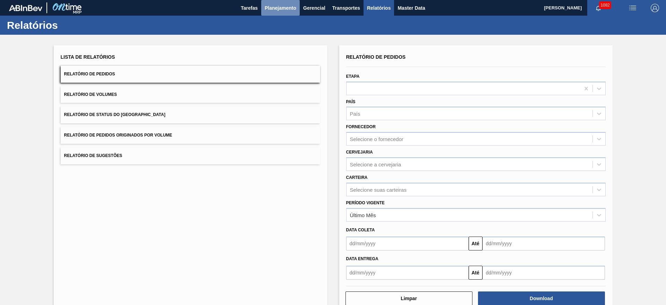
click at [286, 9] on span "Planejamento" at bounding box center [281, 8] width 32 height 8
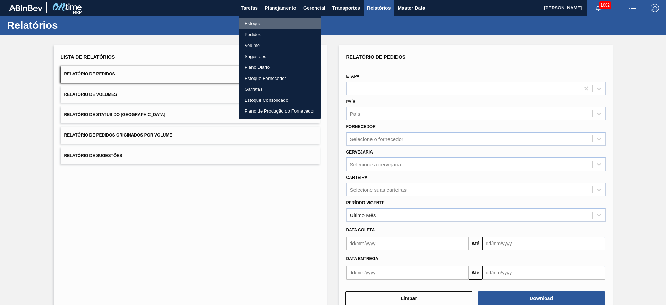
click at [258, 23] on li "Estoque" at bounding box center [280, 23] width 82 height 11
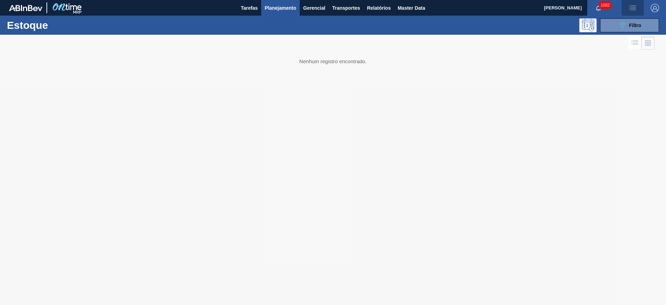
click at [633, 9] on img "button" at bounding box center [633, 8] width 8 height 8
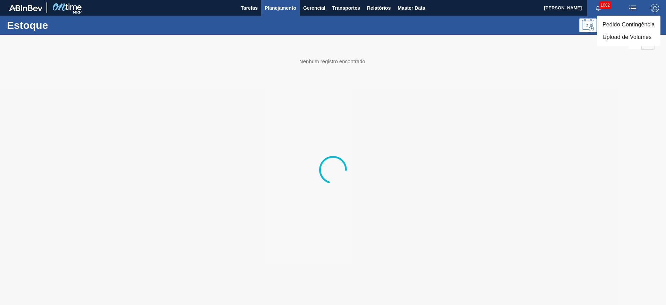
click at [618, 36] on li "Upload de Volumes" at bounding box center [628, 37] width 63 height 12
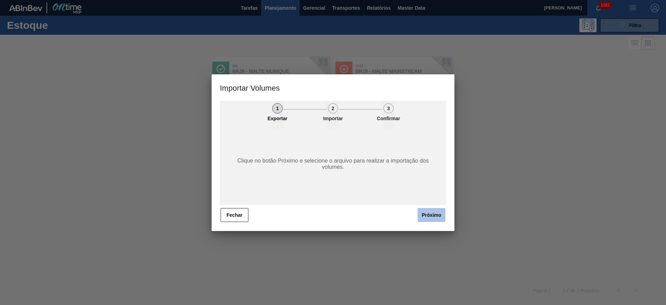
click at [432, 214] on button "Próximo" at bounding box center [432, 215] width 28 height 14
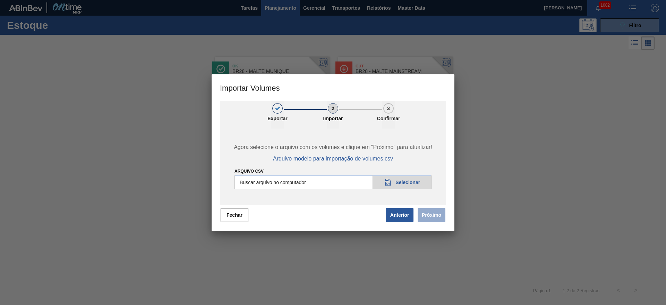
click at [408, 182] on input "Arquivo csv" at bounding box center [332, 182] width 197 height 14
type input "C:\fakepath\Pedidos em massa para 01.09 - Copia.csv"
click at [438, 214] on button "Próximo" at bounding box center [432, 215] width 28 height 14
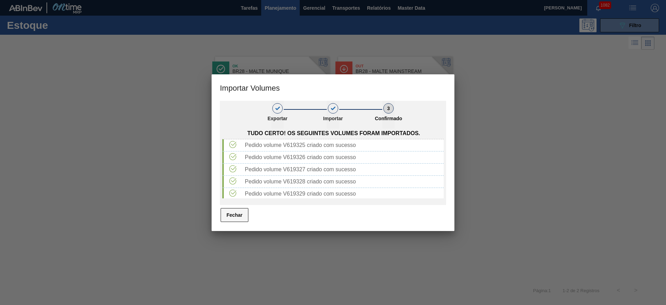
click at [238, 214] on button "Fechar" at bounding box center [235, 215] width 28 height 14
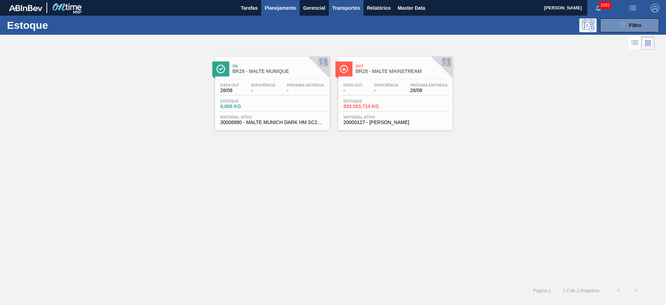
click at [347, 6] on span "Transportes" at bounding box center [346, 8] width 28 height 8
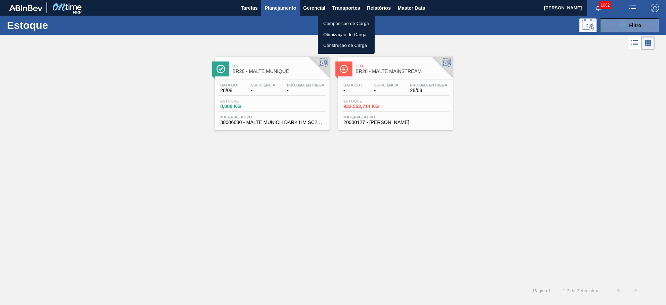
click at [335, 35] on li "Otimização de Carga" at bounding box center [346, 34] width 57 height 11
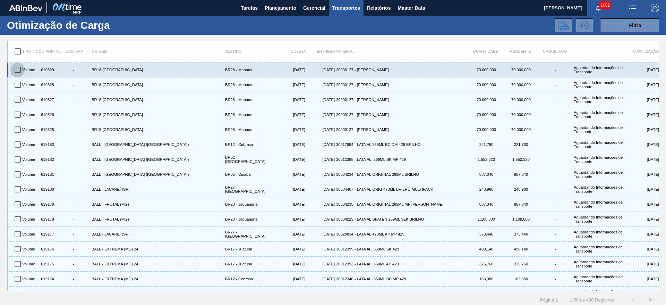
click at [19, 68] on input "checkbox" at bounding box center [17, 69] width 15 height 15
checkbox input "true"
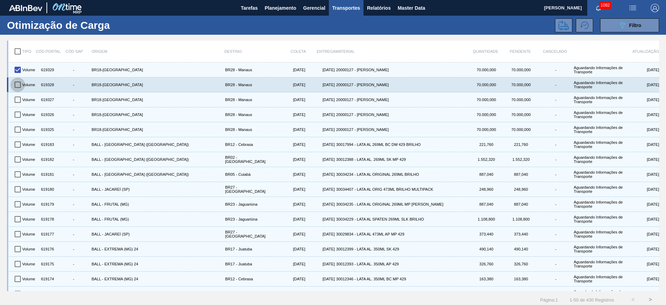
click at [18, 83] on input "checkbox" at bounding box center [17, 84] width 15 height 15
checkbox input "true"
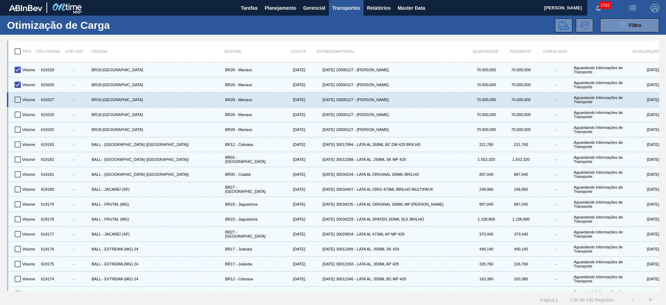
click at [20, 97] on input "checkbox" at bounding box center [17, 99] width 15 height 15
checkbox input "true"
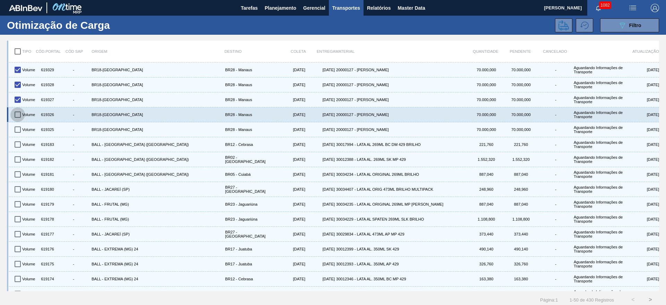
click at [19, 114] on input "checkbox" at bounding box center [17, 114] width 15 height 15
checkbox input "true"
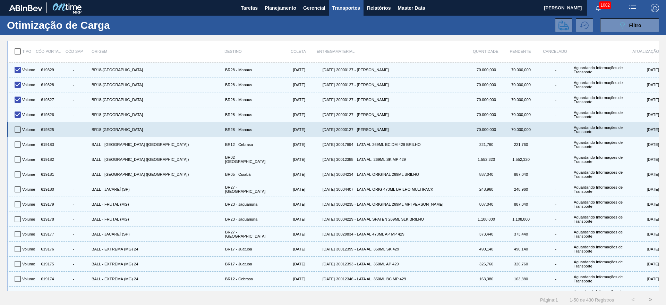
click at [18, 128] on input "checkbox" at bounding box center [17, 129] width 15 height 15
checkbox input "true"
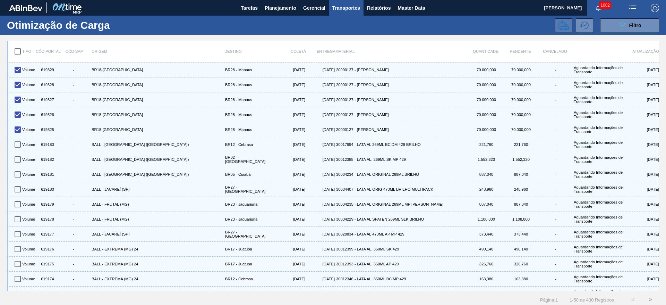
click at [557, 27] on button at bounding box center [563, 25] width 17 height 14
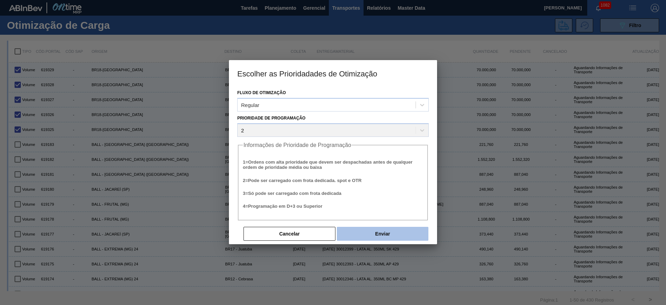
click at [374, 227] on button "Enviar" at bounding box center [383, 234] width 92 height 14
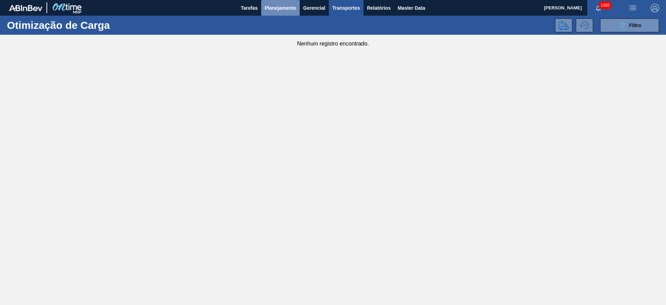
click at [279, 8] on span "Planejamento" at bounding box center [281, 8] width 32 height 8
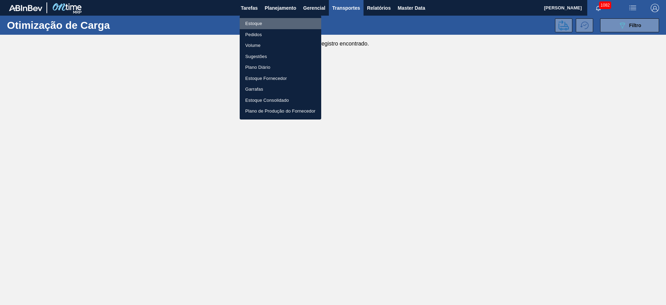
click at [246, 24] on li "Estoque" at bounding box center [281, 23] width 82 height 11
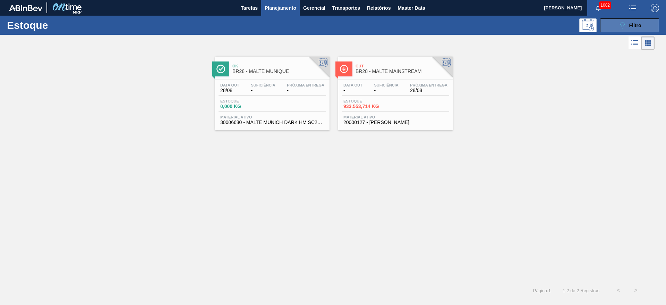
click at [616, 26] on button "089F7B8B-B2A5-4AFE-B5C0-19BA573D28AC Filtro" at bounding box center [629, 25] width 59 height 14
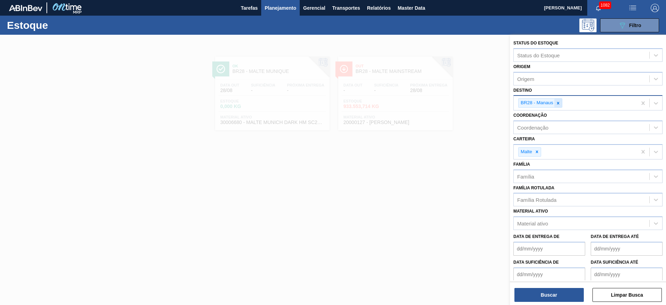
click at [559, 103] on icon at bounding box center [558, 103] width 5 height 5
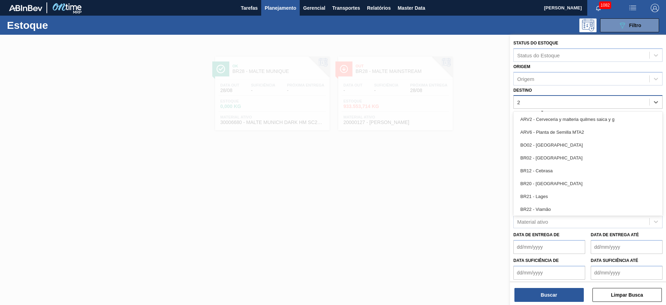
type input "21"
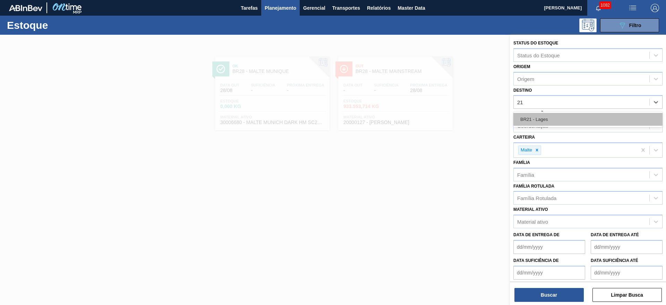
click at [528, 123] on div "BR21 - Lages" at bounding box center [587, 119] width 149 height 13
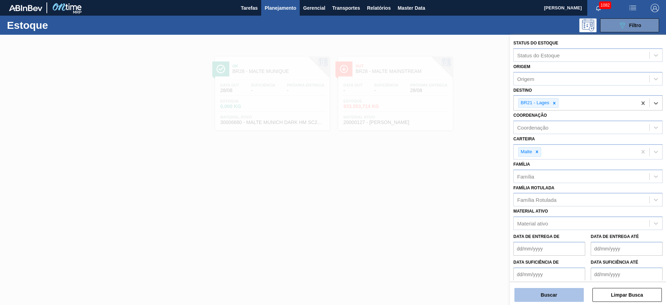
click at [561, 296] on button "Buscar" at bounding box center [548, 295] width 69 height 14
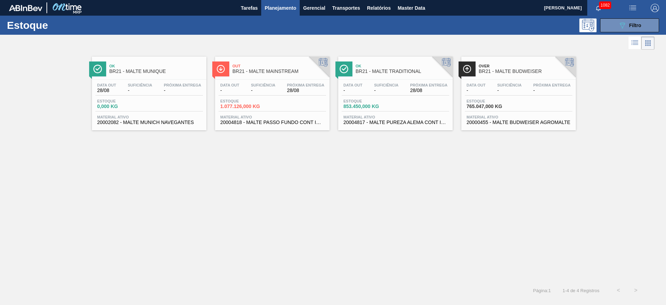
click at [272, 102] on div "Estoque 1.077.126,000 KG" at bounding box center [273, 105] width 108 height 12
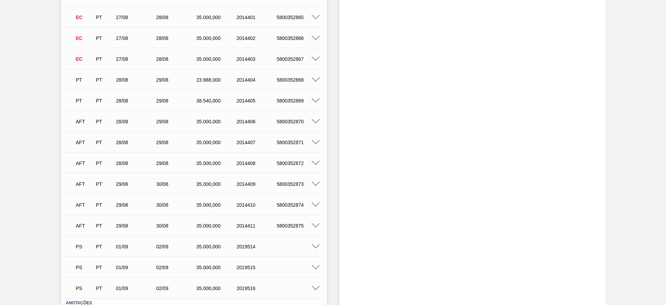
scroll to position [528, 0]
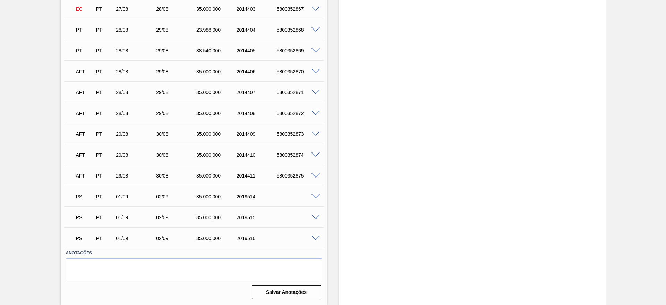
click at [315, 134] on span at bounding box center [315, 133] width 8 height 5
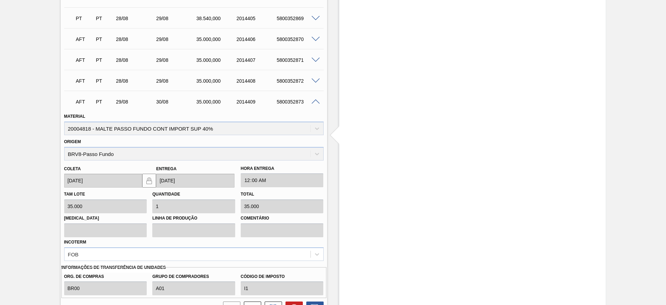
scroll to position [682, 0]
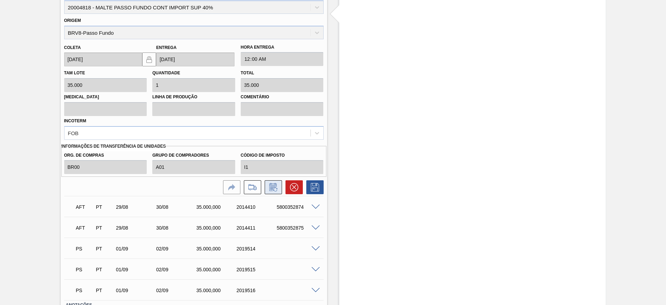
click at [275, 187] on icon at bounding box center [273, 187] width 11 height 8
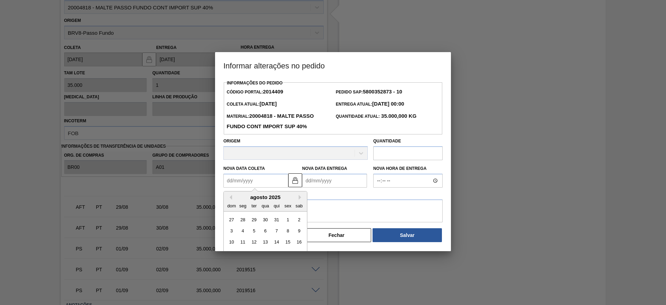
click at [230, 180] on Coleta2014409 "Nova Data Coleta" at bounding box center [255, 180] width 65 height 14
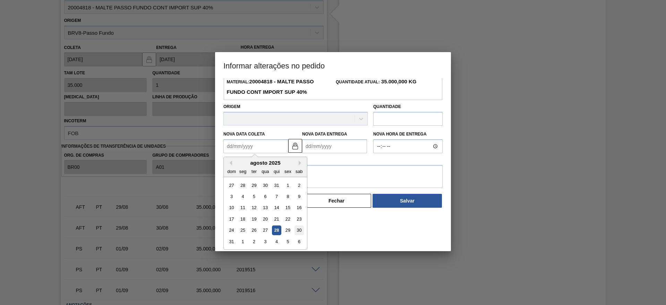
click at [299, 231] on div "30" at bounding box center [298, 229] width 9 height 9
type Coleta2014409 "[DATE]"
type Entrega2014409 "[DATE]"
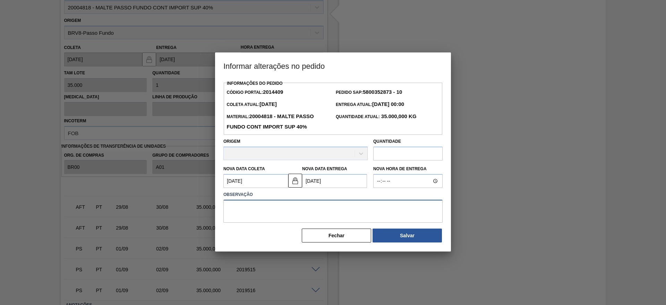
click at [243, 208] on textarea at bounding box center [332, 210] width 219 height 23
type textarea "."
click at [402, 235] on button "Salvar" at bounding box center [407, 235] width 69 height 14
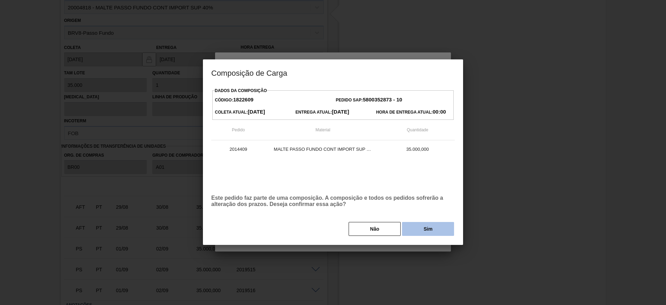
click at [422, 228] on button "Sim" at bounding box center [428, 229] width 52 height 14
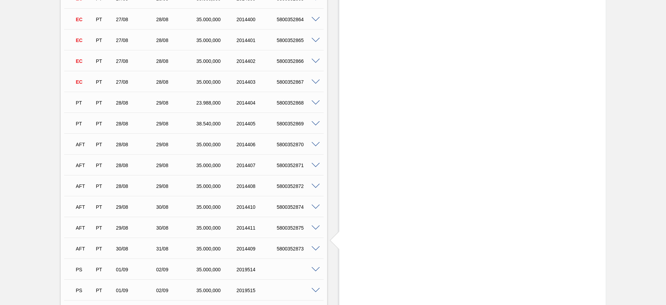
scroll to position [528, 0]
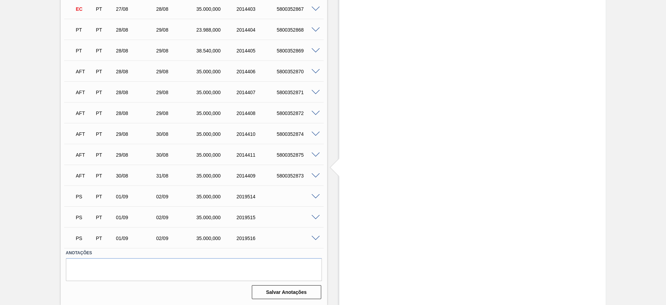
click at [315, 136] on div "5800352874" at bounding box center [297, 134] width 45 height 6
click at [315, 134] on span at bounding box center [315, 133] width 8 height 5
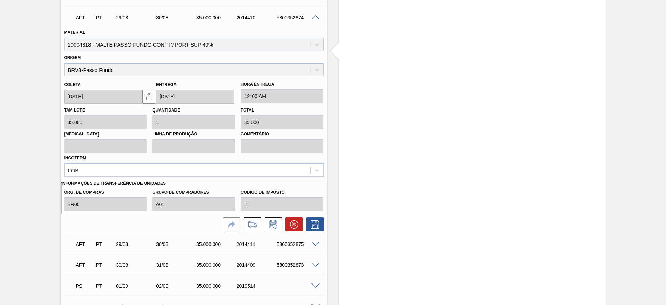
scroll to position [734, 0]
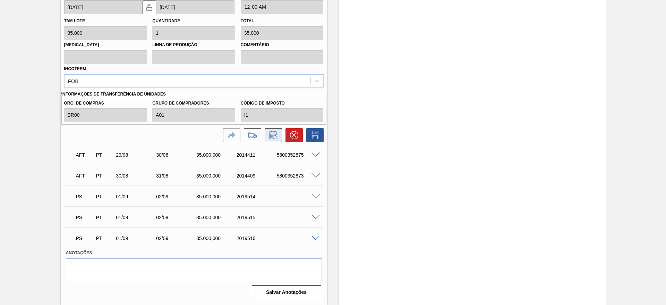
click at [273, 136] on icon at bounding box center [275, 138] width 4 height 4
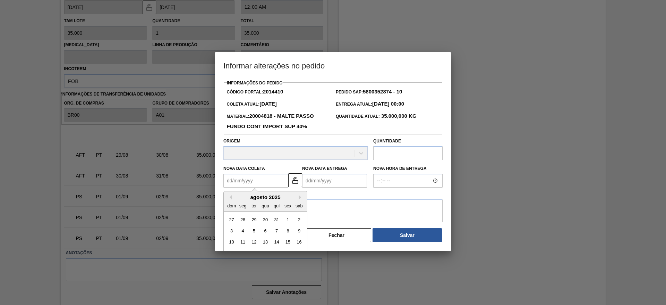
click at [228, 176] on Coleta2014410 "Nova Data Coleta" at bounding box center [255, 180] width 65 height 14
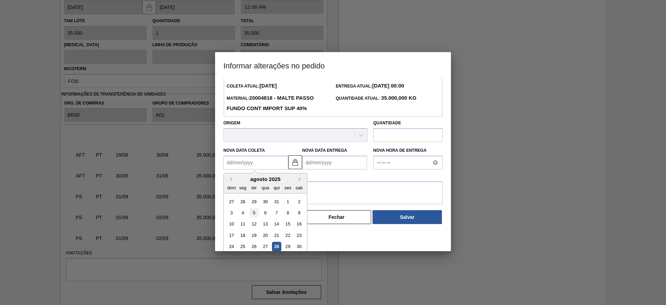
scroll to position [34, 0]
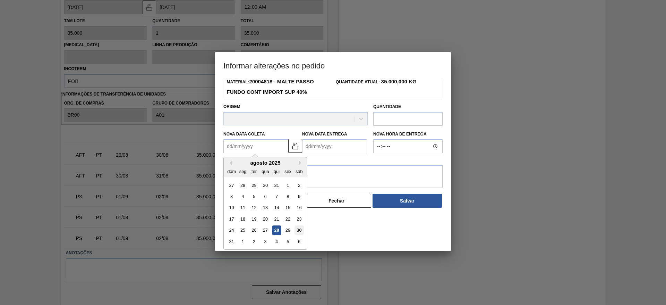
click at [299, 229] on div "30" at bounding box center [298, 229] width 9 height 9
type Coleta2014410 "[DATE]"
type Entrega2014410 "[DATE]"
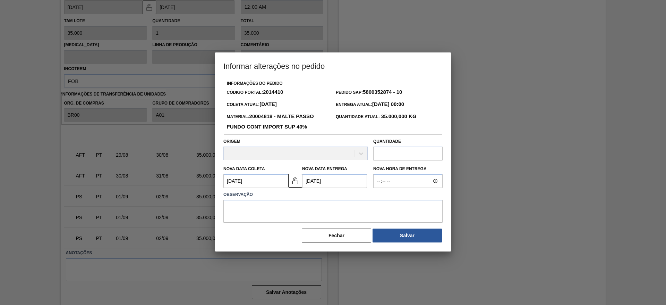
scroll to position [0, 0]
click at [238, 210] on textarea at bounding box center [332, 210] width 219 height 23
type textarea "."
click at [415, 236] on button "Salvar" at bounding box center [407, 235] width 69 height 14
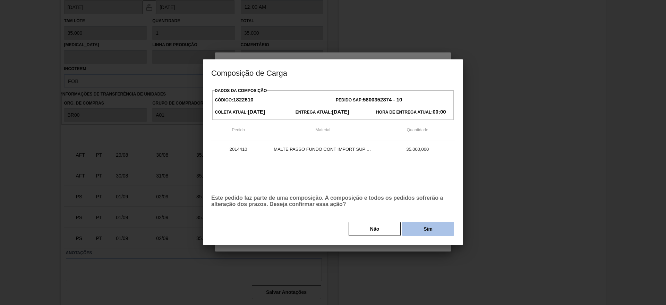
click at [428, 230] on button "Sim" at bounding box center [428, 229] width 52 height 14
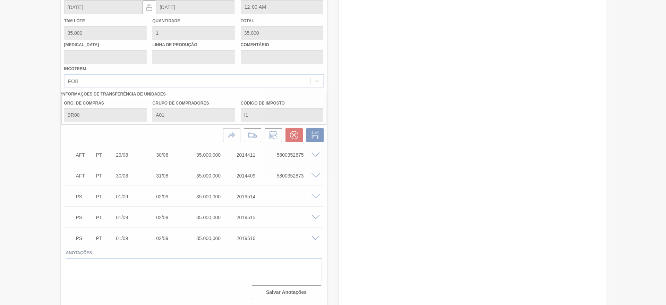
type input "."
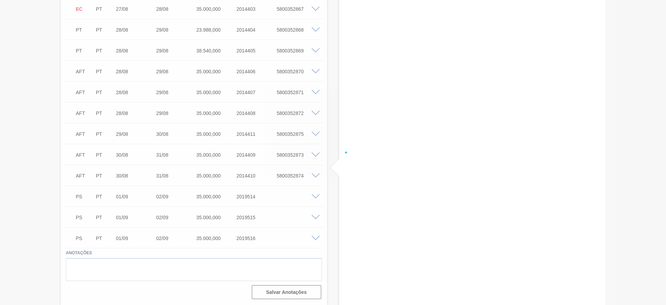
scroll to position [507, 0]
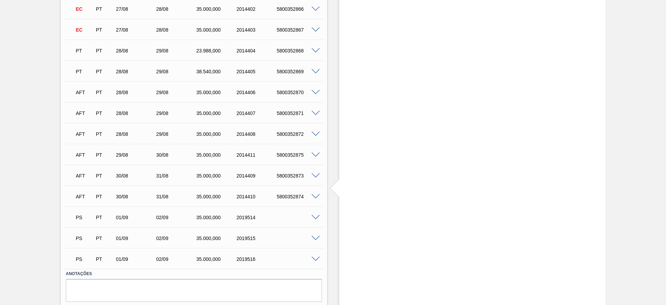
click at [315, 155] on span at bounding box center [315, 154] width 8 height 5
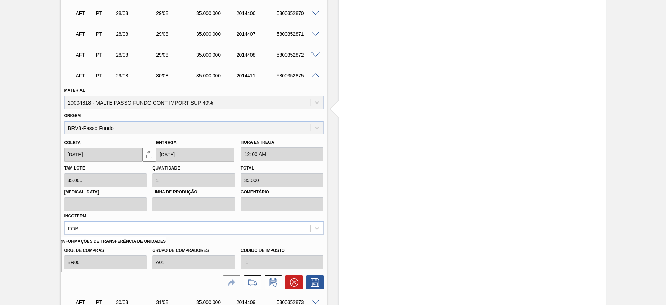
scroll to position [664, 0]
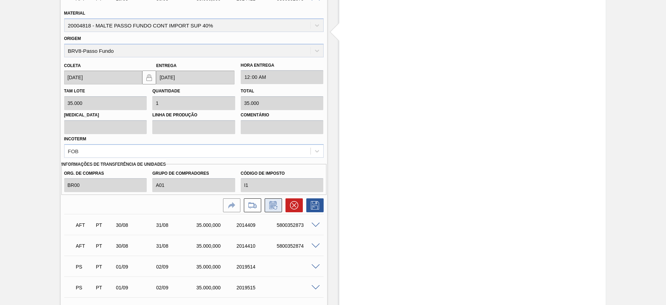
click at [277, 205] on icon at bounding box center [273, 205] width 11 height 8
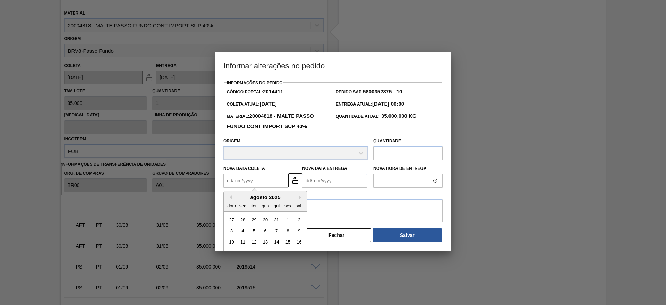
click at [227, 179] on Coleta2014411 "Nova Data Coleta" at bounding box center [255, 180] width 65 height 14
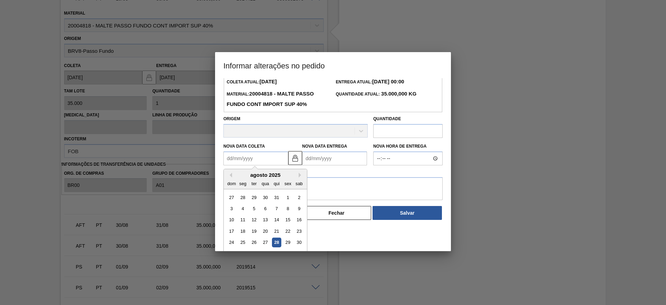
scroll to position [34, 0]
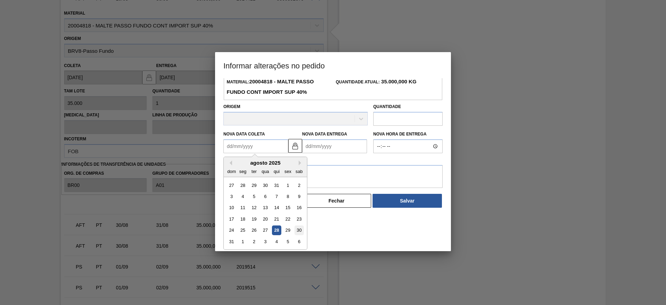
click at [298, 230] on div "30" at bounding box center [298, 229] width 9 height 9
type Coleta2014411 "[DATE]"
type Entrega2014411 "[DATE]"
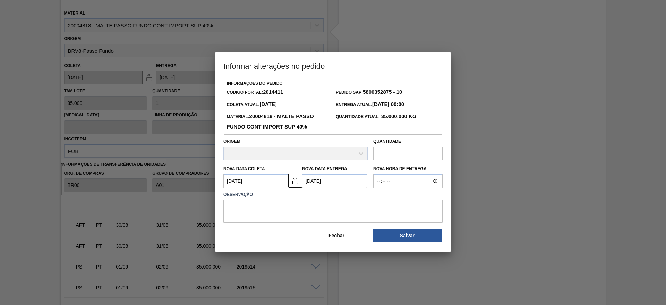
scroll to position [0, 0]
click at [254, 208] on textarea at bounding box center [332, 210] width 219 height 23
type textarea "."
click at [403, 233] on button "Salvar" at bounding box center [407, 235] width 69 height 14
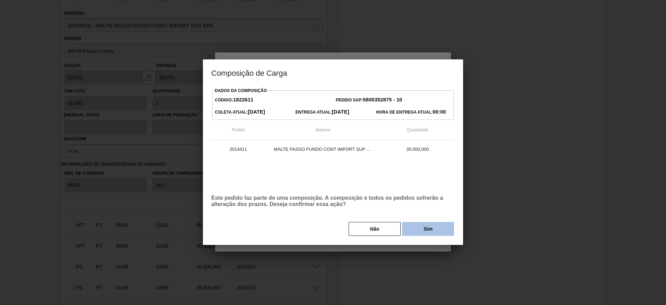
click at [429, 227] on button "Sim" at bounding box center [428, 229] width 52 height 14
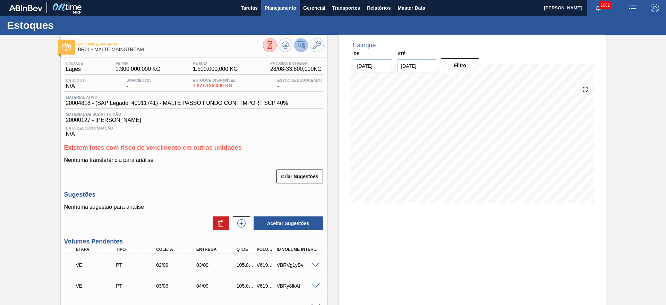
click at [278, 10] on span "Planejamento" at bounding box center [281, 8] width 32 height 8
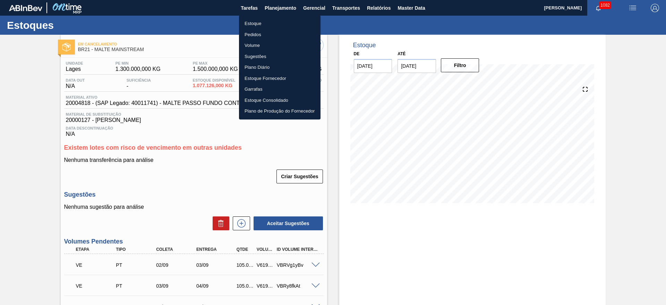
click at [251, 32] on li "Pedidos" at bounding box center [280, 34] width 82 height 11
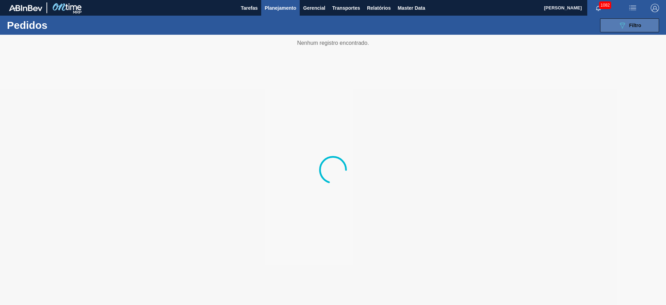
click at [632, 25] on span "Filtro" at bounding box center [635, 26] width 12 height 6
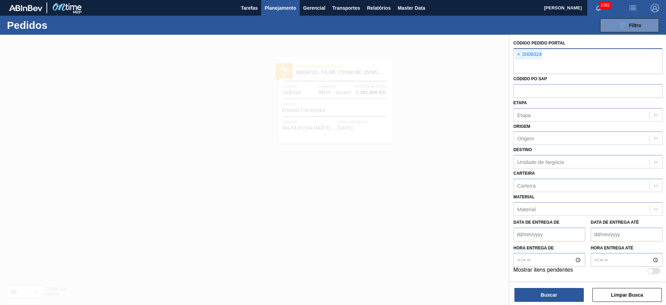
click at [517, 53] on span "×" at bounding box center [518, 54] width 7 height 8
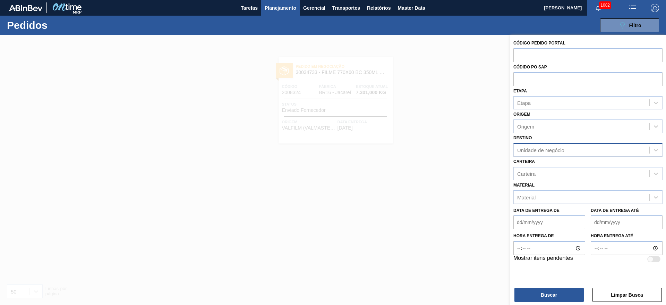
click at [530, 148] on div "Unidade de Negócio" at bounding box center [540, 150] width 47 height 6
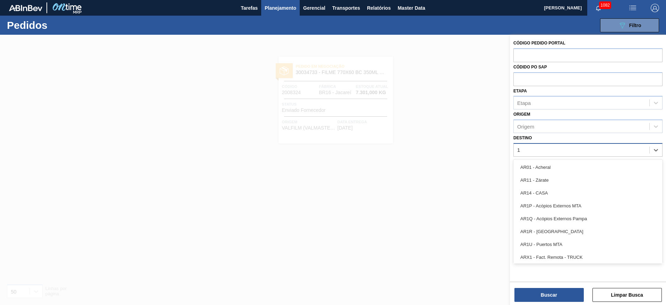
type input "19"
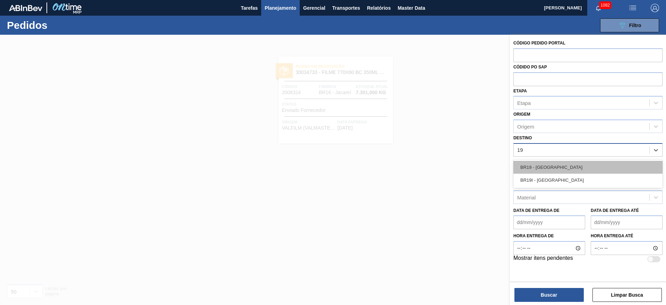
click at [527, 168] on div "BR19 - [GEOGRAPHIC_DATA]" at bounding box center [587, 167] width 149 height 13
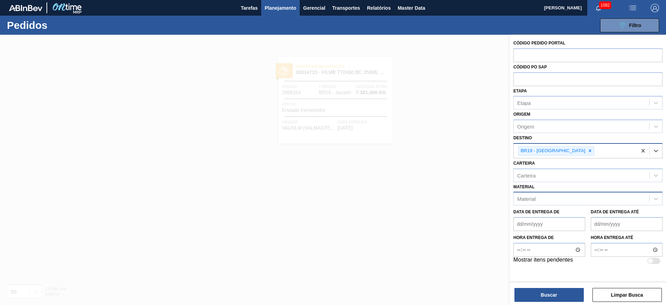
click at [526, 196] on div "Material" at bounding box center [526, 199] width 18 height 6
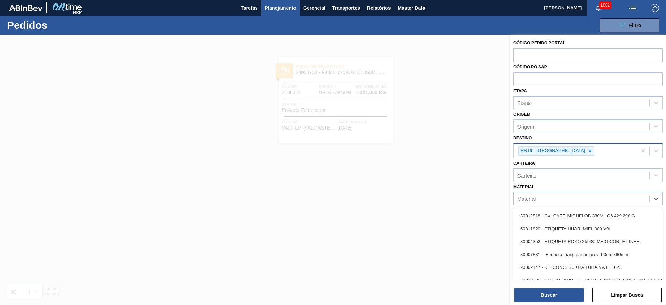
paste input "20000369"
type input "20000369"
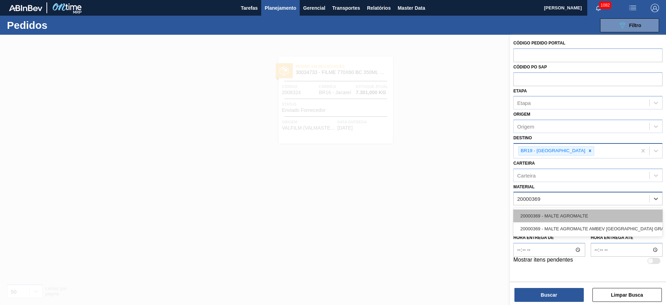
click at [534, 215] on div "20000369 - MALTE AGROMALTE" at bounding box center [587, 215] width 149 height 13
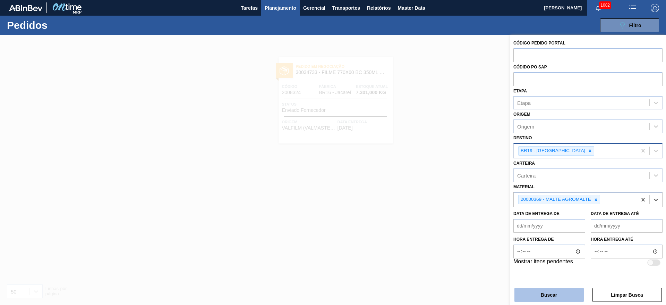
click at [530, 293] on button "Buscar" at bounding box center [548, 295] width 69 height 14
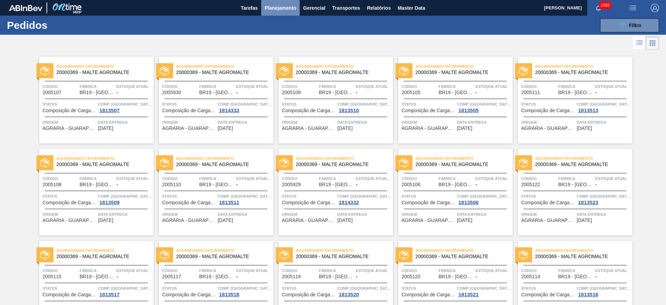
click at [274, 10] on span "Planejamento" at bounding box center [281, 8] width 32 height 8
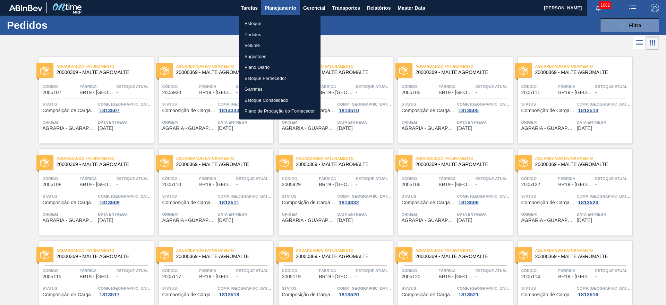
click at [259, 34] on li "Pedidos" at bounding box center [280, 34] width 82 height 11
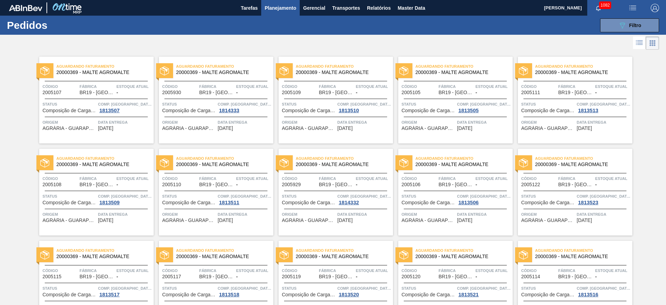
click at [640, 40] on icon at bounding box center [639, 43] width 8 height 8
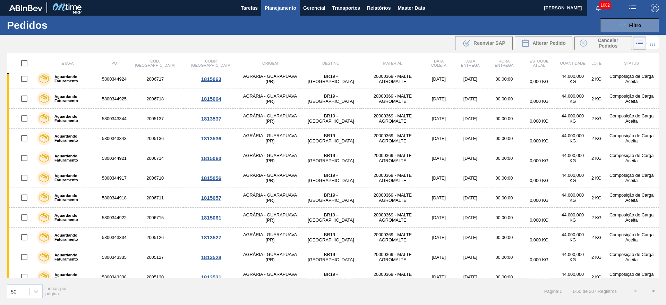
scroll to position [785, 0]
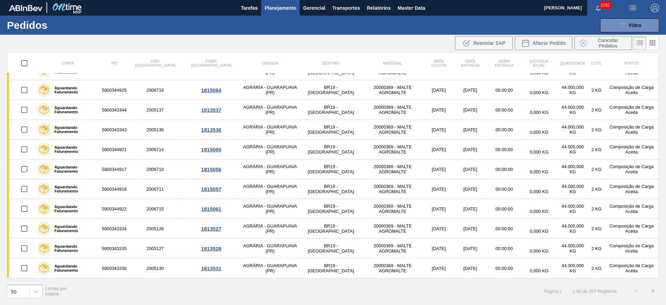
click at [654, 290] on button ">" at bounding box center [652, 290] width 17 height 17
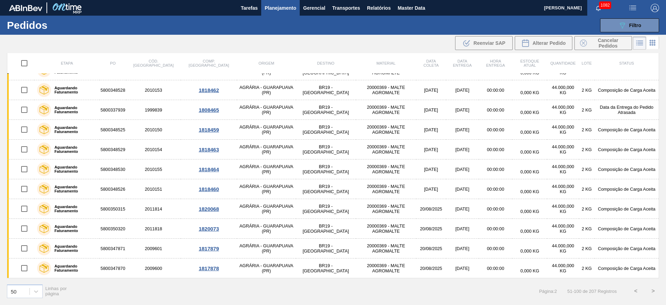
click at [652, 291] on button ">" at bounding box center [652, 290] width 17 height 17
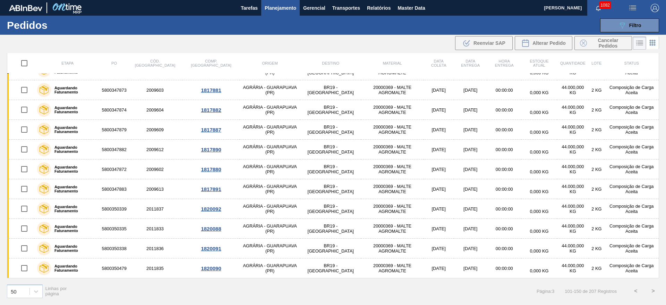
click at [651, 290] on button ">" at bounding box center [652, 290] width 17 height 17
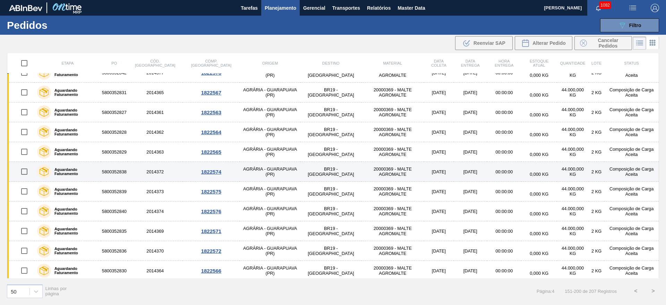
scroll to position [577, 0]
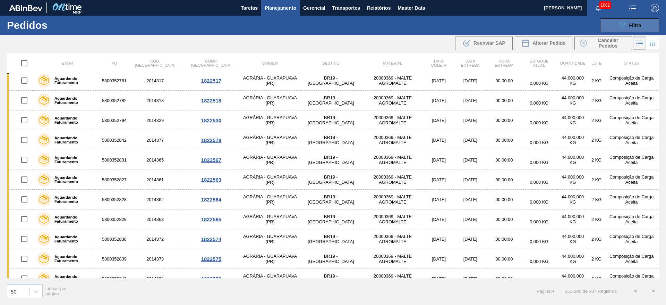
click at [632, 29] on button "089F7B8B-B2A5-4AFE-B5C0-19BA573D28AC Filtro" at bounding box center [629, 25] width 59 height 14
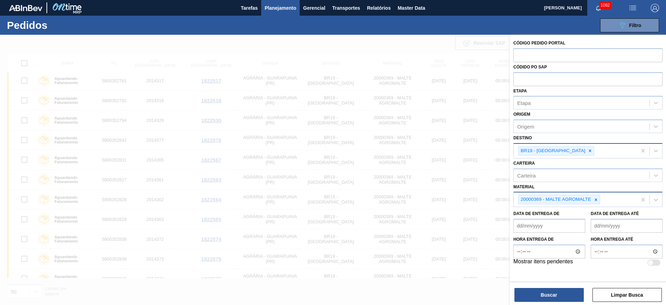
click at [597, 225] on até "Data de Entrega até" at bounding box center [627, 226] width 72 height 14
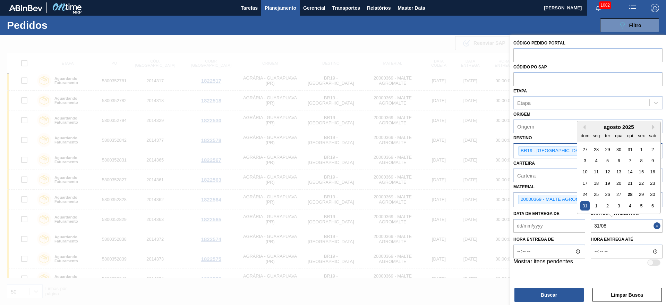
click at [587, 202] on div "31" at bounding box center [584, 205] width 9 height 9
type até "[DATE]"
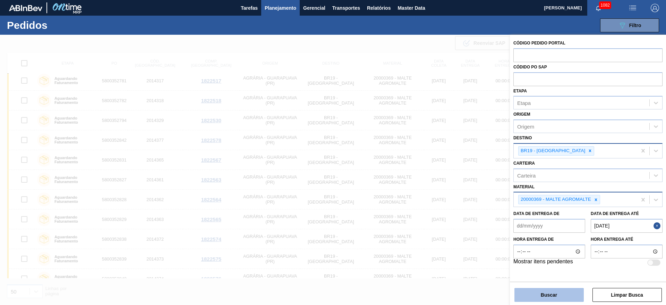
click at [539, 297] on button "Buscar" at bounding box center [548, 295] width 69 height 14
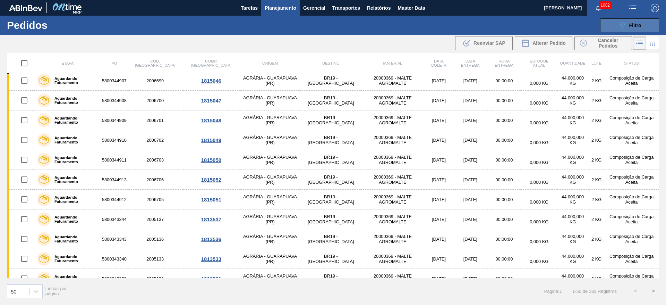
click at [629, 24] on div "089F7B8B-B2A5-4AFE-B5C0-19BA573D28AC Filtro" at bounding box center [629, 25] width 23 height 8
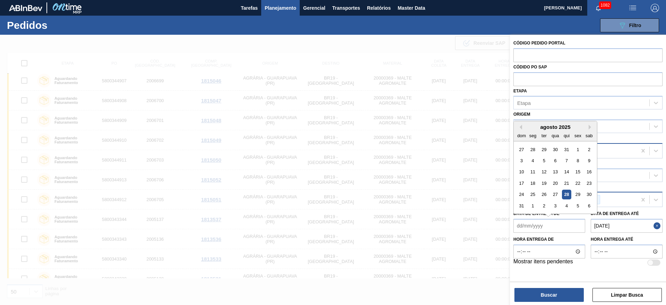
click at [519, 226] on de "Data de Entrega de" at bounding box center [549, 226] width 72 height 14
click at [521, 205] on div "31" at bounding box center [521, 205] width 9 height 9
type de "[DATE]"
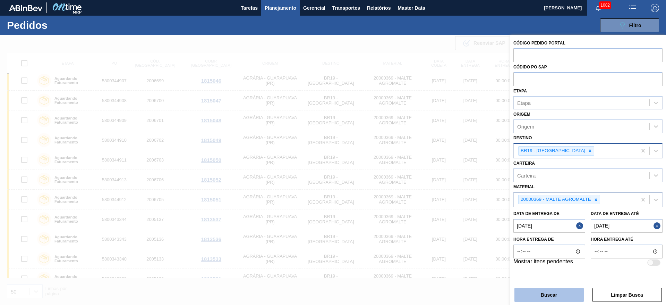
click at [536, 294] on button "Buscar" at bounding box center [548, 295] width 69 height 14
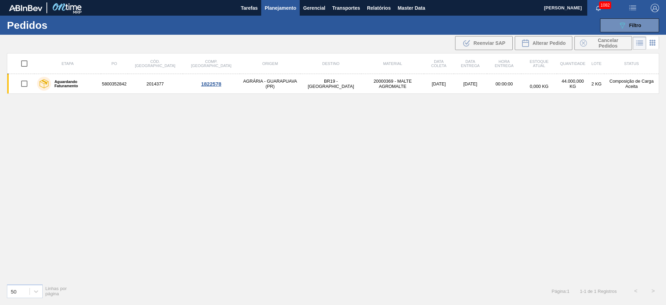
scroll to position [0, 0]
click at [274, 9] on span "Planejamento" at bounding box center [281, 8] width 32 height 8
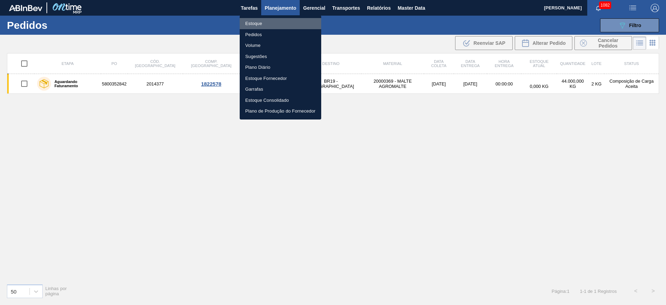
click at [253, 24] on li "Estoque" at bounding box center [281, 23] width 82 height 11
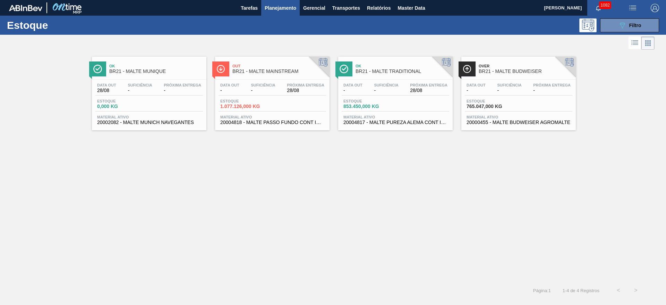
click at [277, 221] on div "Ok BR21 - MALTE MUNIQUE Data [DATE] Suficiência - Próxima Entrega - Estoque 0,0…" at bounding box center [333, 166] width 666 height 230
drag, startPoint x: 381, startPoint y: 261, endPoint x: 385, endPoint y: 271, distance: 11.3
click at [381, 261] on div "Ok BR21 - MALTE MUNIQUE Data [DATE] Suficiência - Próxima Entrega - Estoque 0,0…" at bounding box center [333, 166] width 666 height 230
click at [341, 10] on span "Transportes" at bounding box center [346, 8] width 28 height 8
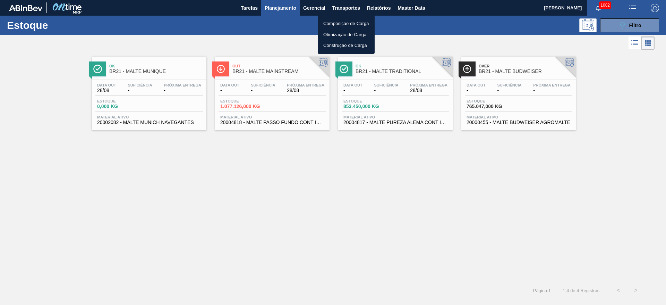
click at [335, 34] on li "Otimização de Carga" at bounding box center [346, 34] width 57 height 11
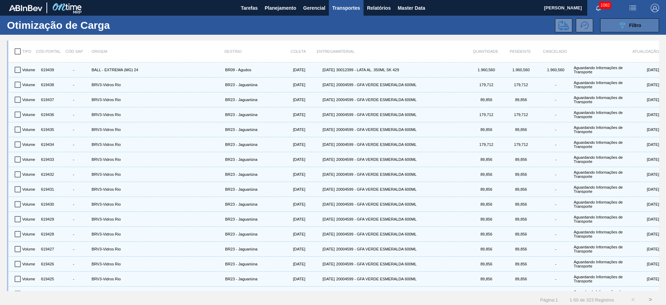
click at [624, 29] on icon "089F7B8B-B2A5-4AFE-B5C0-19BA573D28AC" at bounding box center [622, 25] width 8 height 8
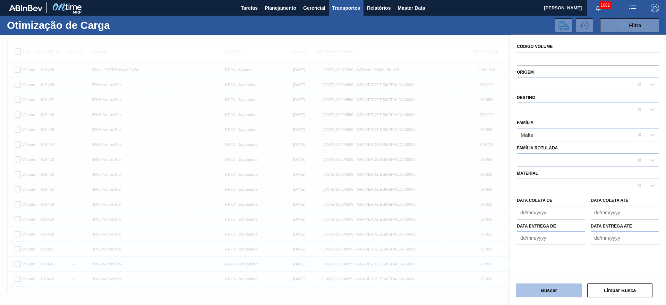
click at [541, 288] on button "Buscar" at bounding box center [549, 290] width 66 height 14
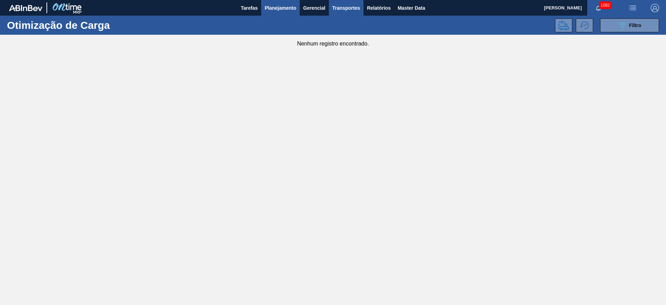
click at [283, 12] on button "Planejamento" at bounding box center [280, 8] width 39 height 16
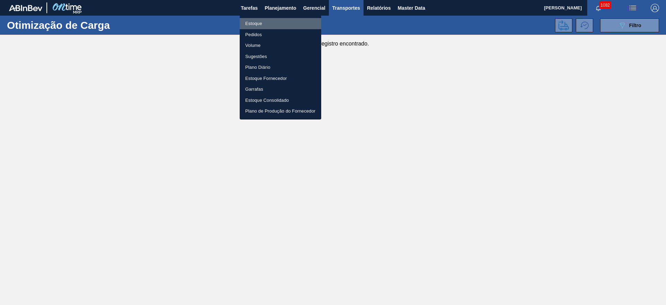
click at [253, 24] on li "Estoque" at bounding box center [281, 23] width 82 height 11
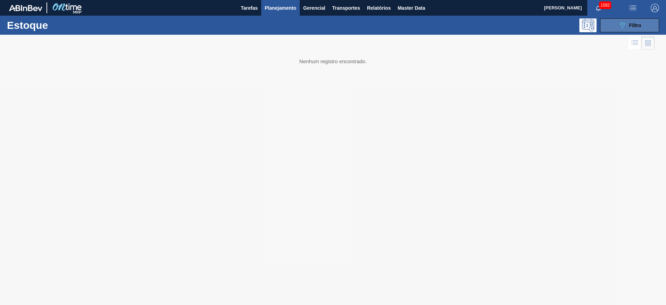
click at [634, 24] on span "Filtro" at bounding box center [635, 26] width 12 height 6
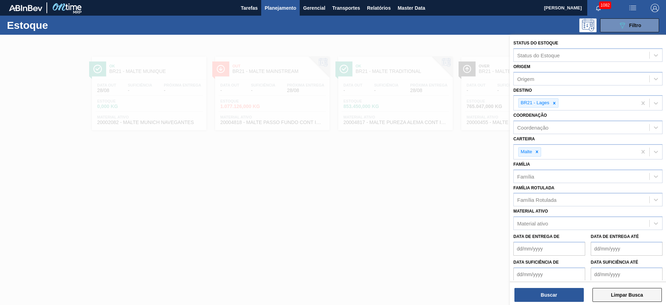
click at [629, 294] on button "Limpar Busca" at bounding box center [626, 295] width 69 height 14
